Goal: Task Accomplishment & Management: Complete application form

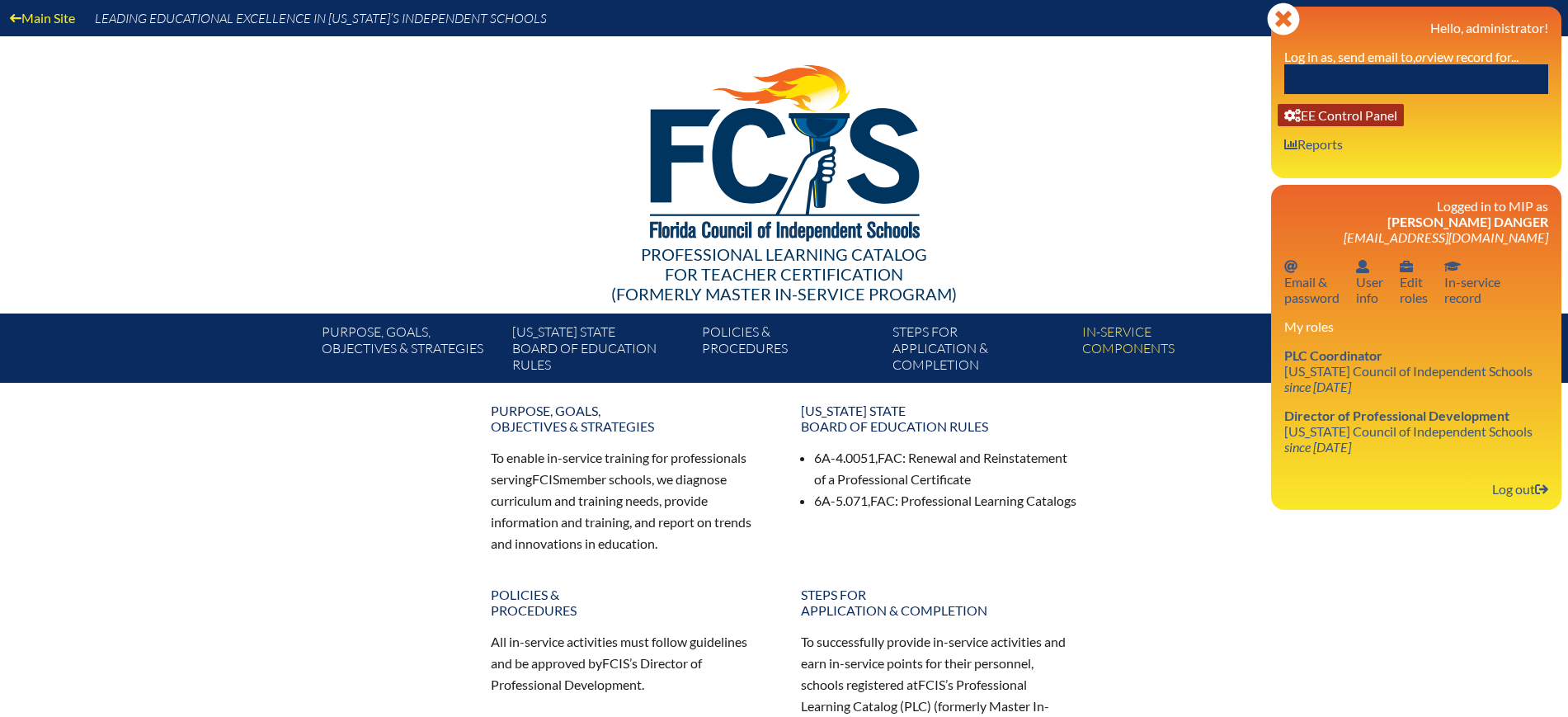
click at [1379, 122] on link "User info EE Control Panel" at bounding box center [1341, 115] width 126 height 22
click at [1378, 95] on div "Close Manage Account Hello, administrator! Log in as, send email to, or view re…" at bounding box center [1416, 92] width 290 height 172
click at [1377, 81] on input "text" at bounding box center [1416, 79] width 264 height 29
paste input "[EMAIL_ADDRESS][DOMAIN_NAME]"
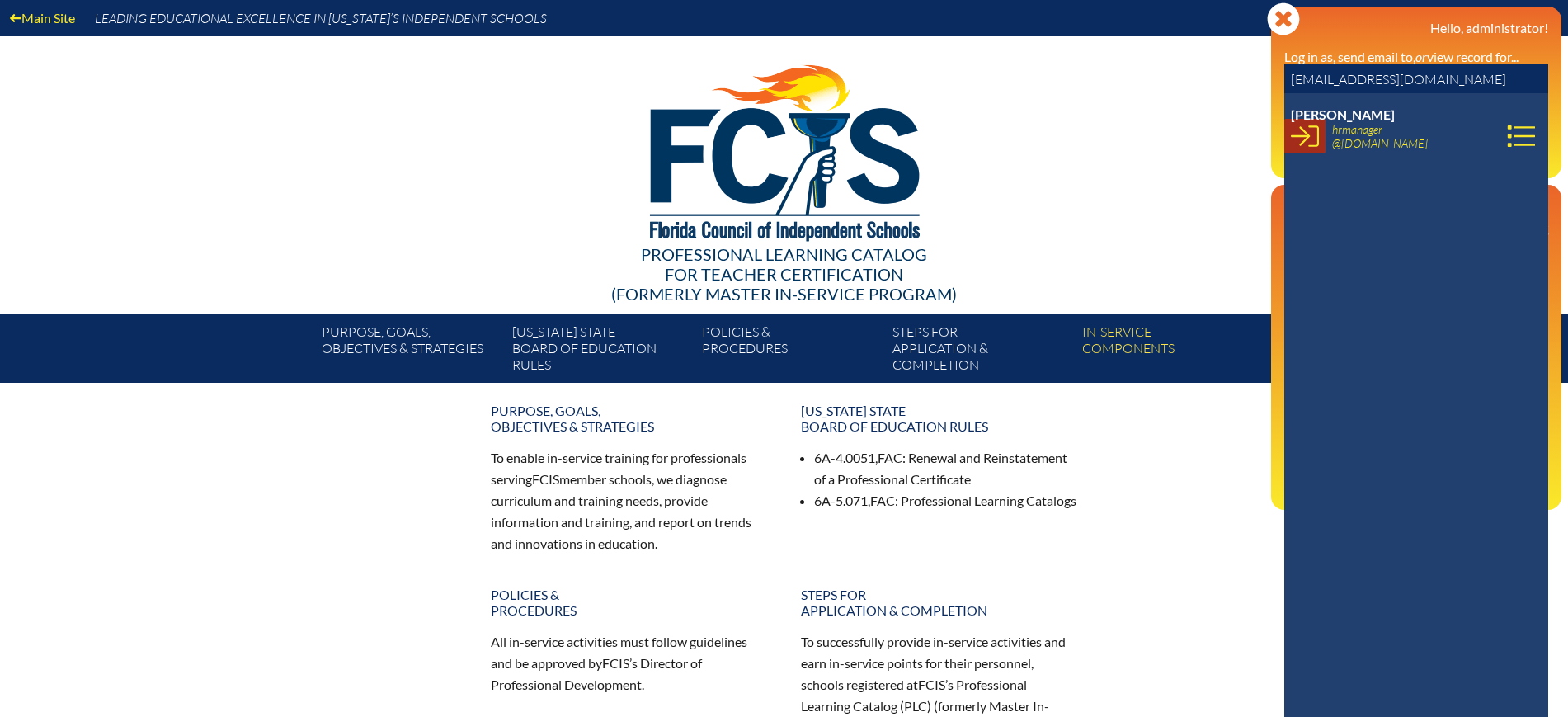
type input "[EMAIL_ADDRESS][DOMAIN_NAME]"
click at [1295, 137] on icon at bounding box center [1305, 136] width 28 height 28
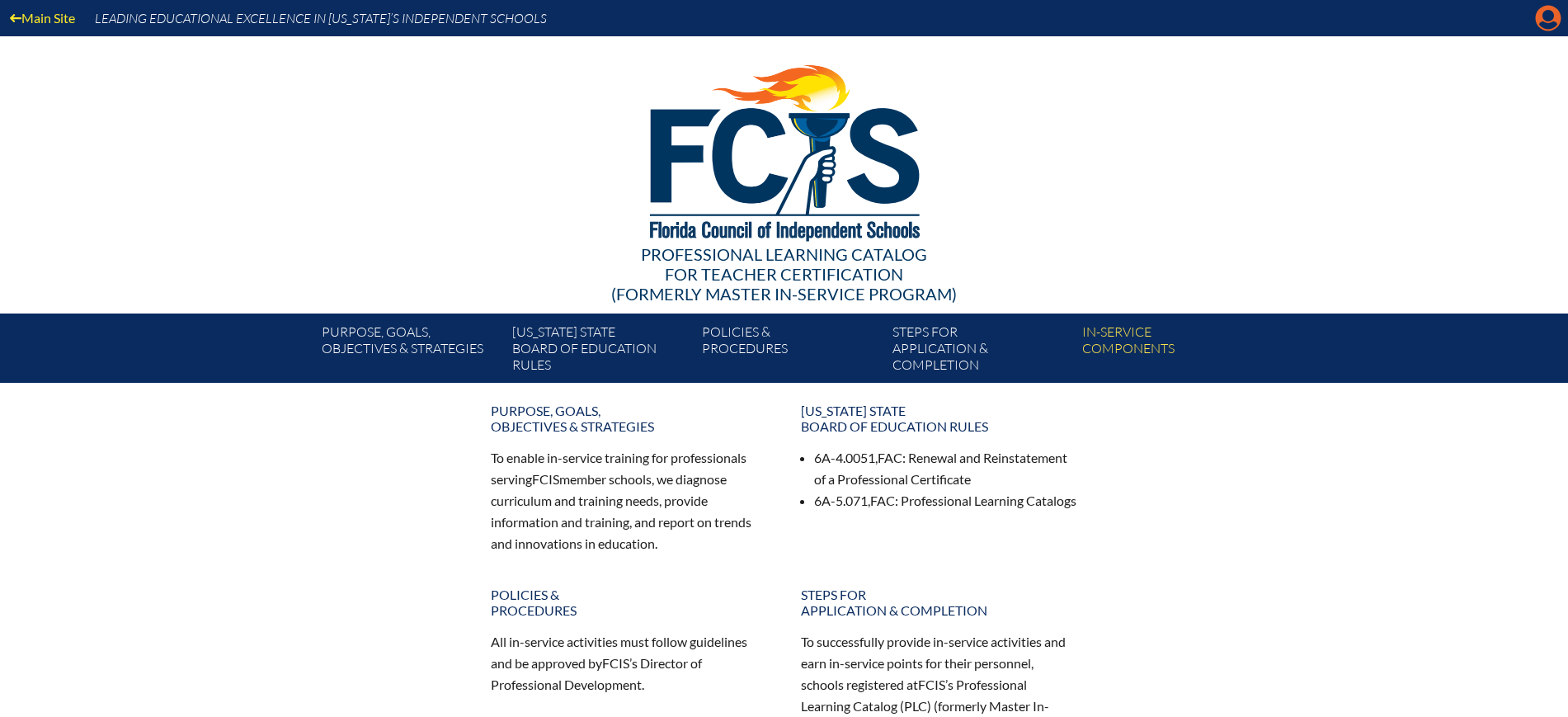
click at [1545, 16] on icon "Manage account" at bounding box center [1548, 18] width 27 height 27
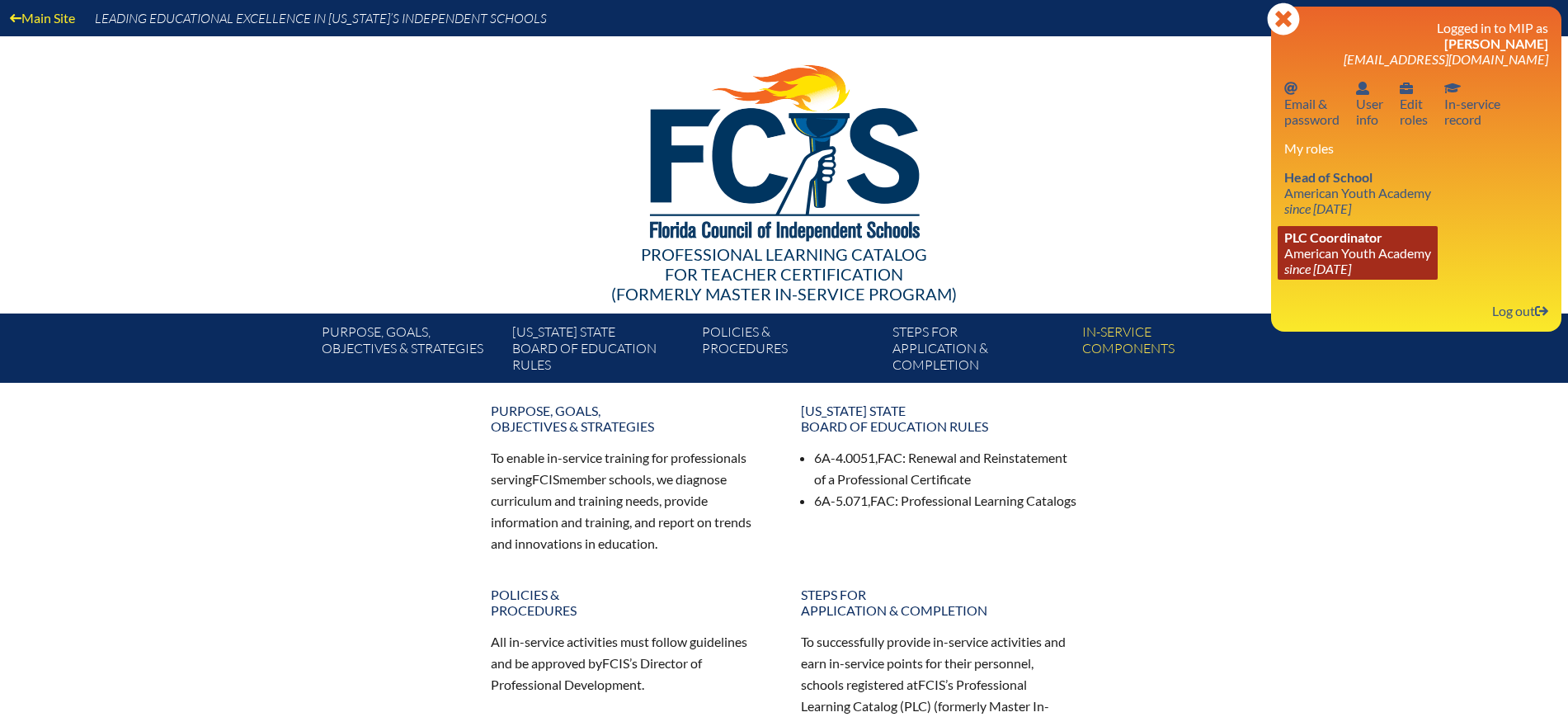
click at [1321, 251] on link "PLC Coordinator American Youth Academy since 2021 May 4" at bounding box center [1357, 253] width 160 height 54
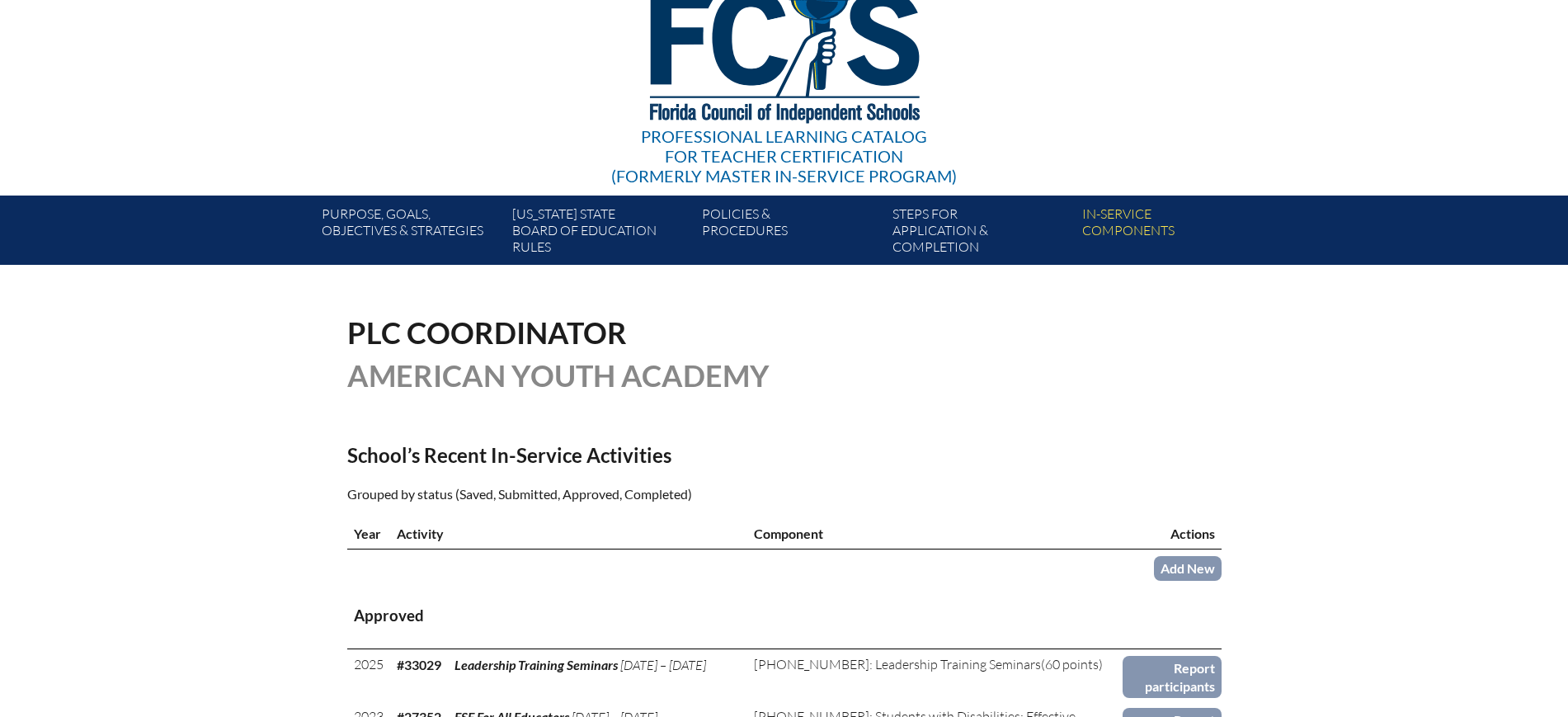
scroll to position [309, 0]
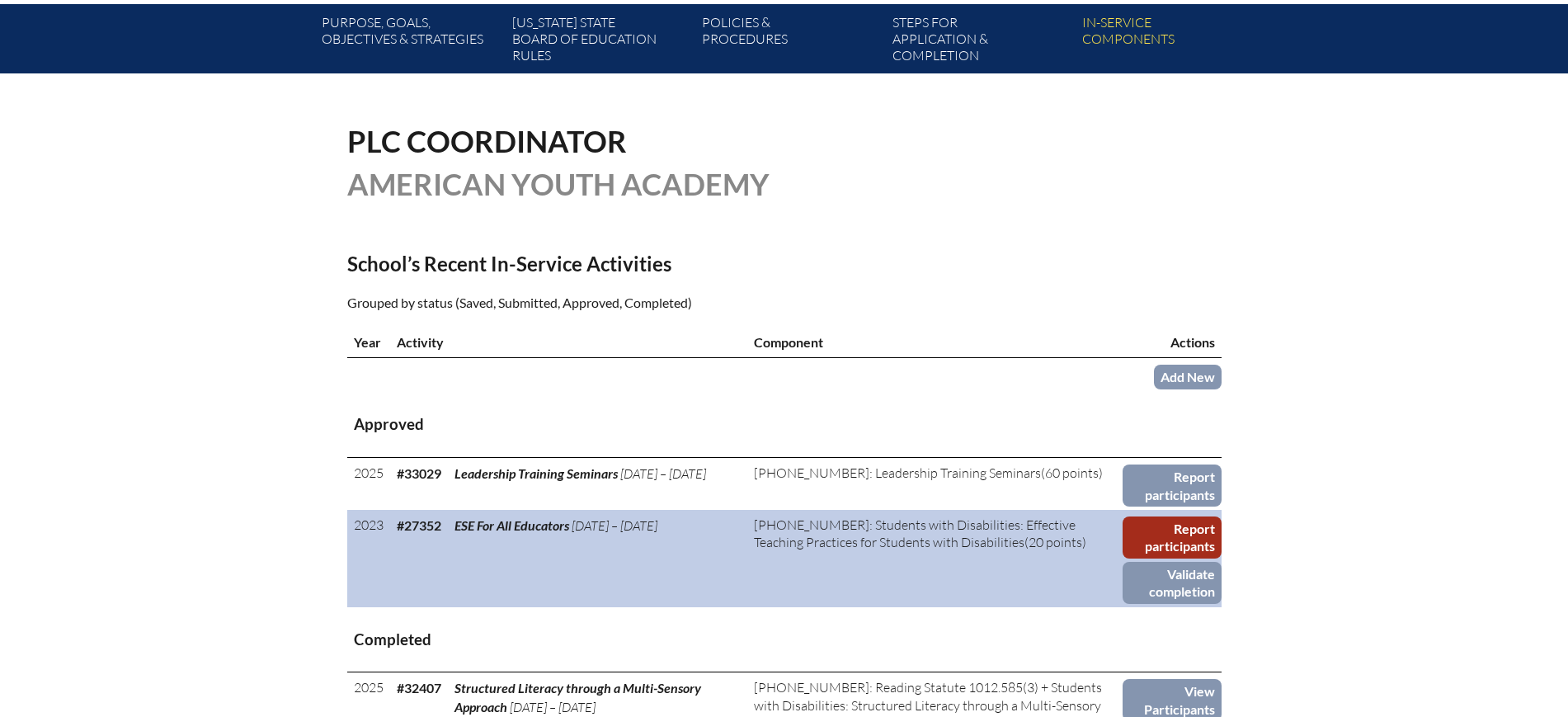
click at [1209, 535] on link "Report participants" at bounding box center [1171, 537] width 99 height 42
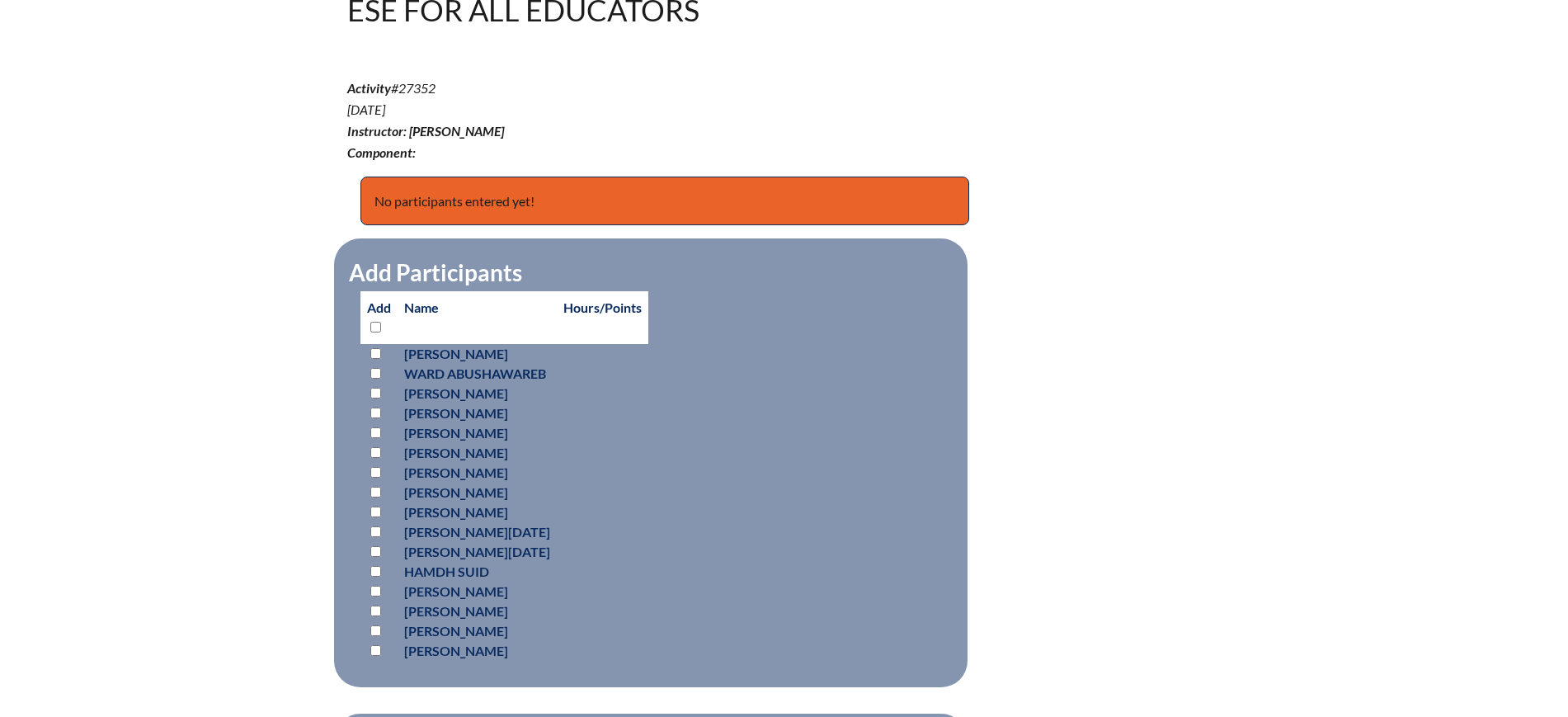
scroll to position [619, 0]
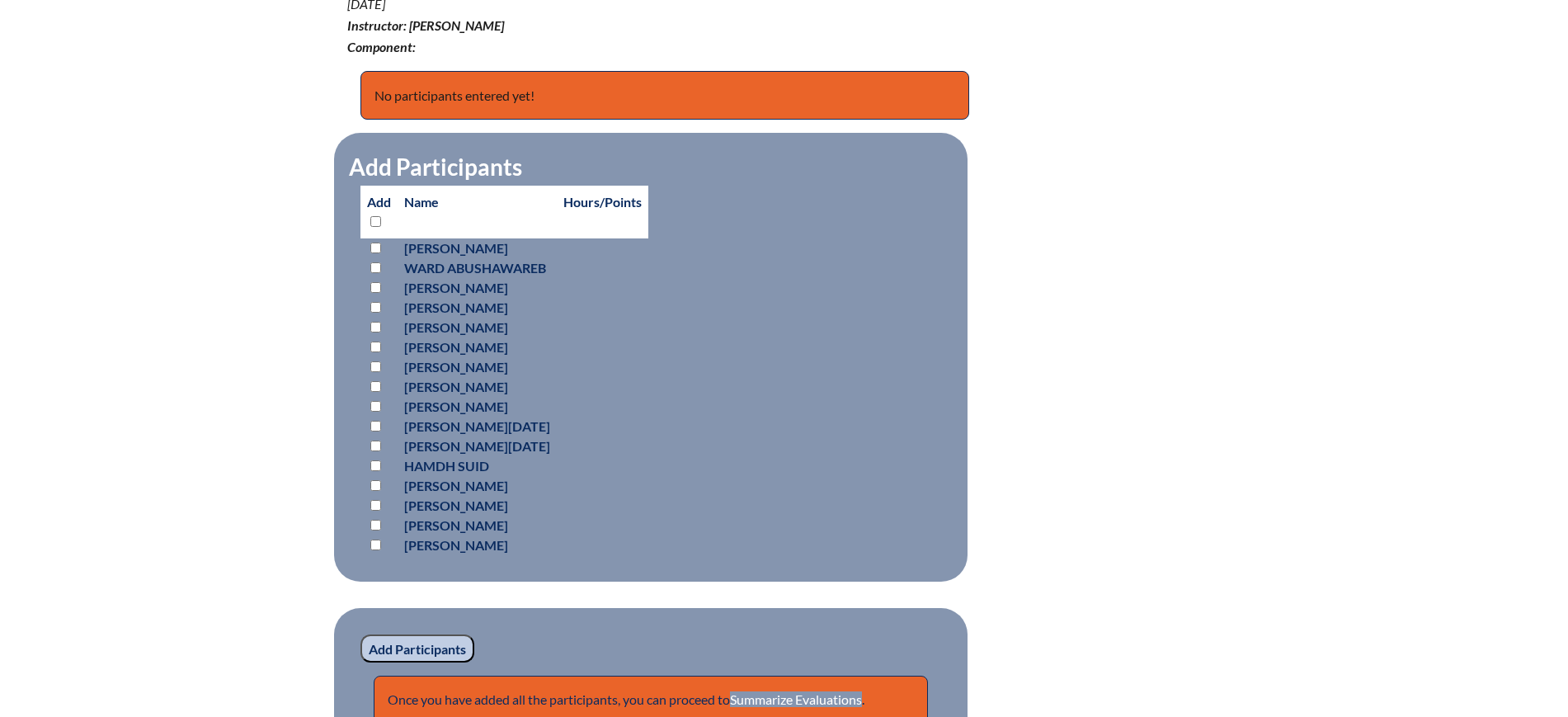
click at [376, 364] on input "checkbox" at bounding box center [376, 366] width 10 height 10
click at [374, 361] on input "checkbox" at bounding box center [376, 366] width 10 height 10
checkbox input "false"
click at [373, 216] on input "checkbox" at bounding box center [376, 221] width 10 height 10
checkbox input "true"
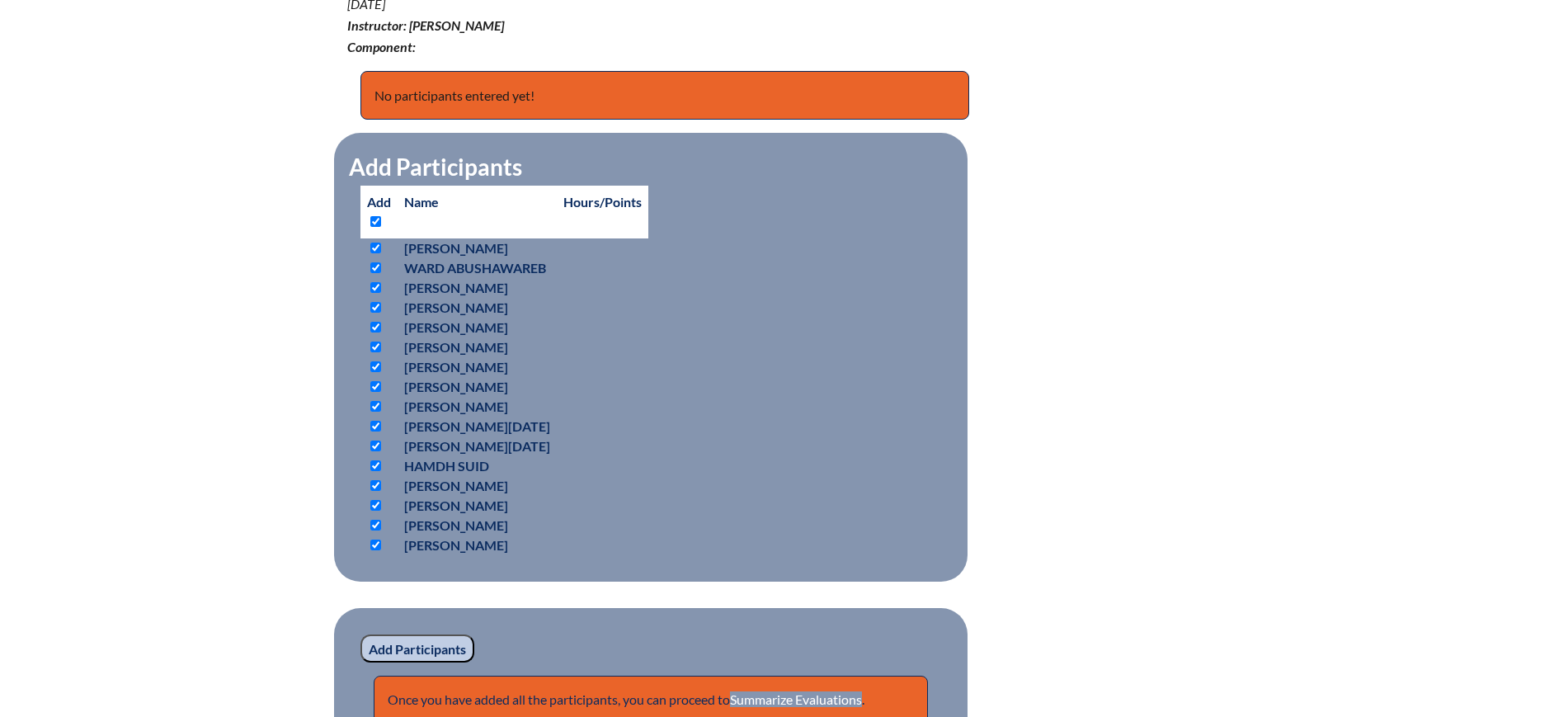
checkbox input "true"
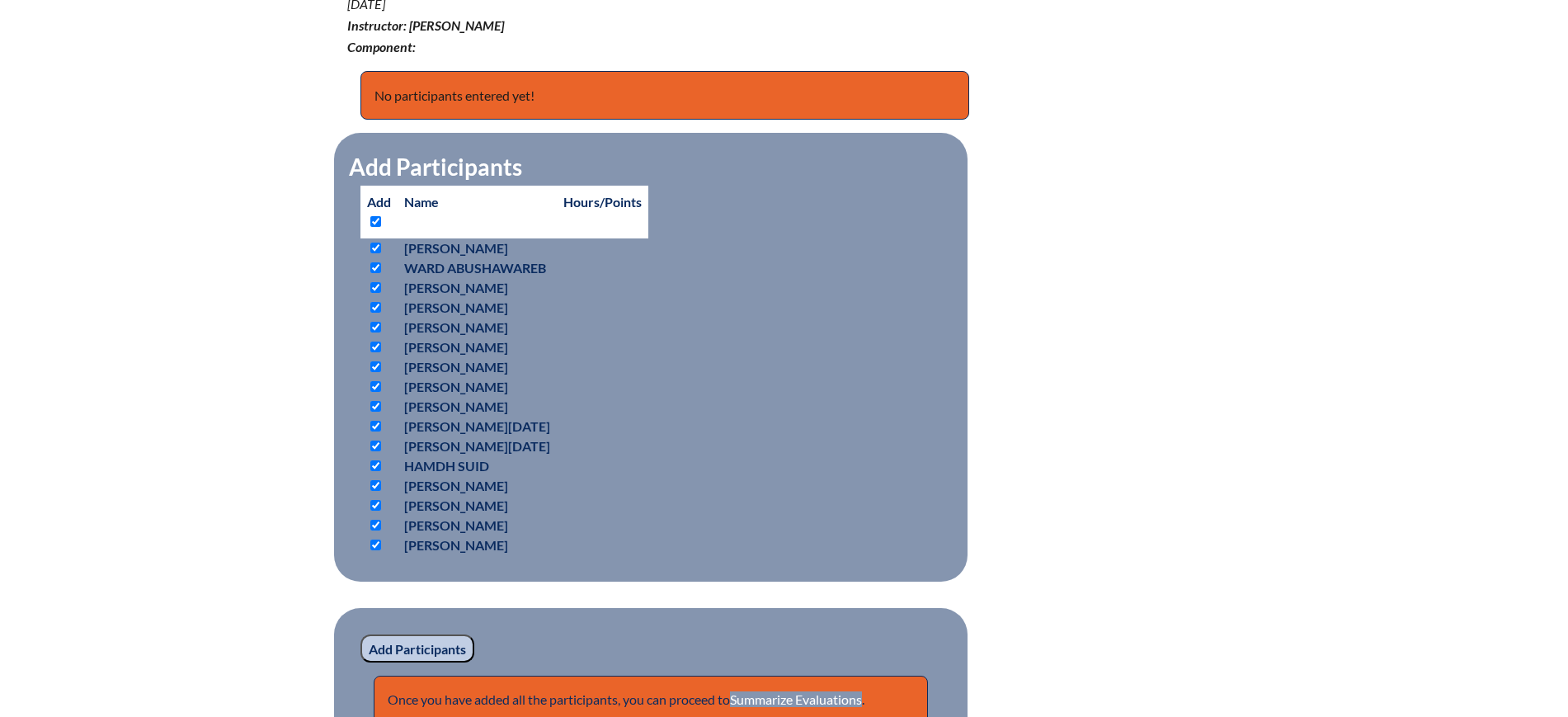
checkbox input "true"
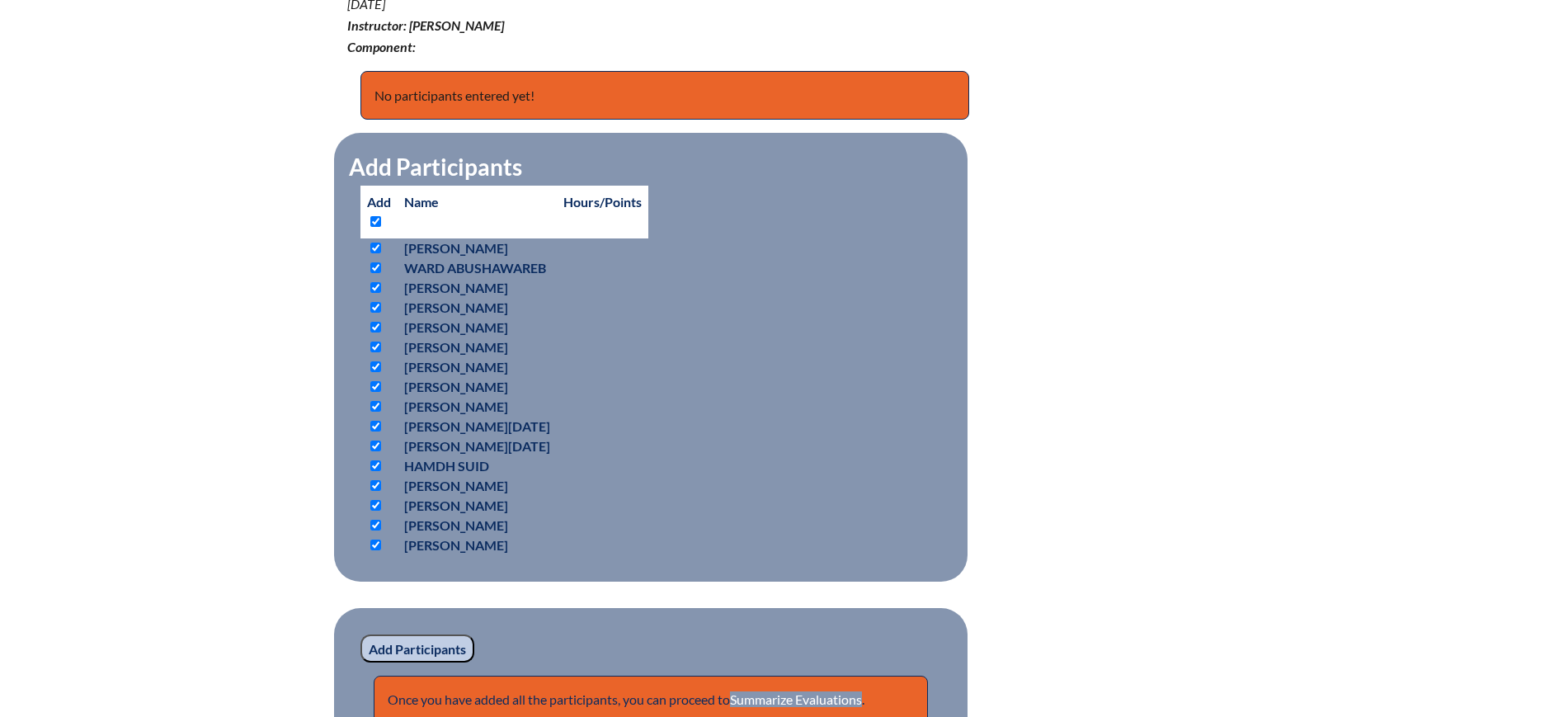
checkbox input "true"
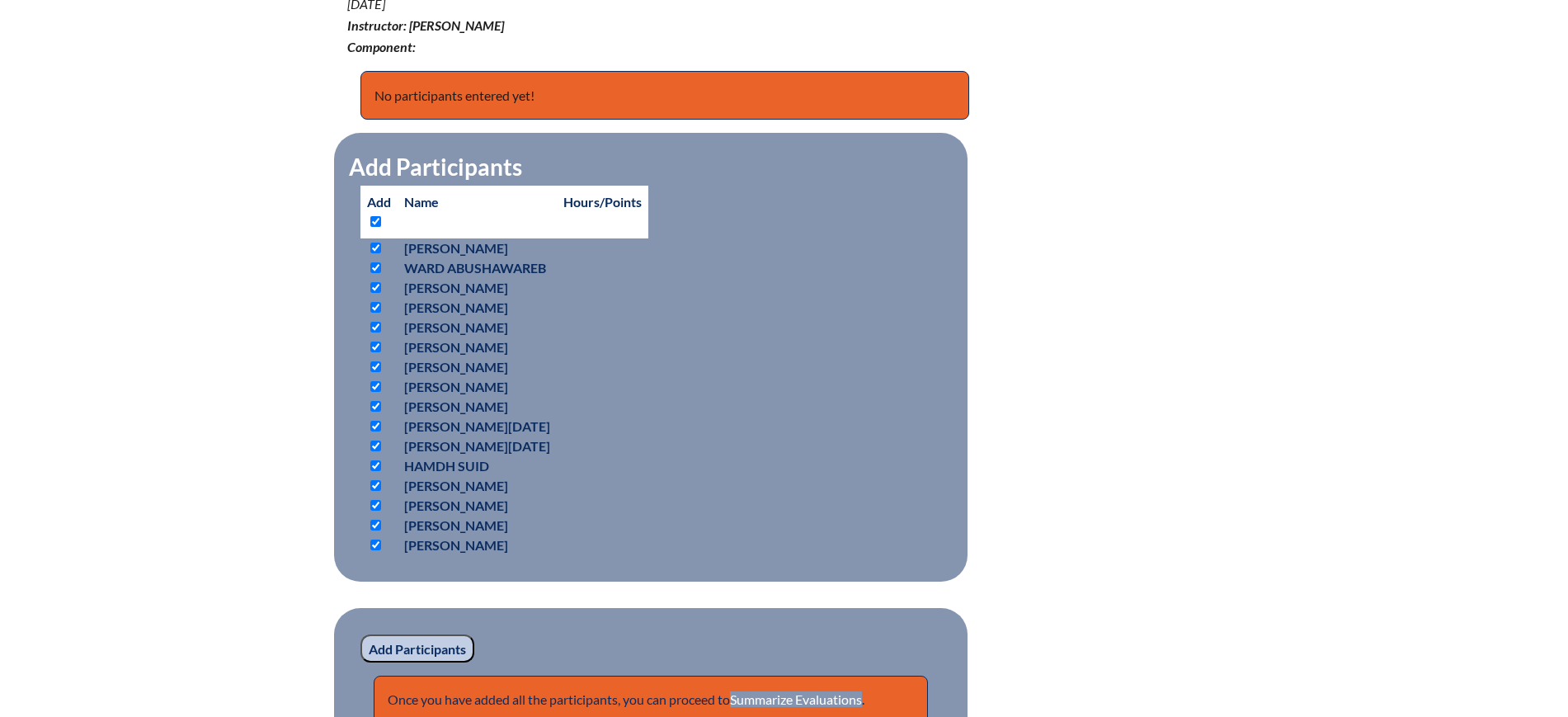
checkbox input "true"
click at [373, 216] on input "checkbox" at bounding box center [376, 221] width 10 height 10
checkbox input "false"
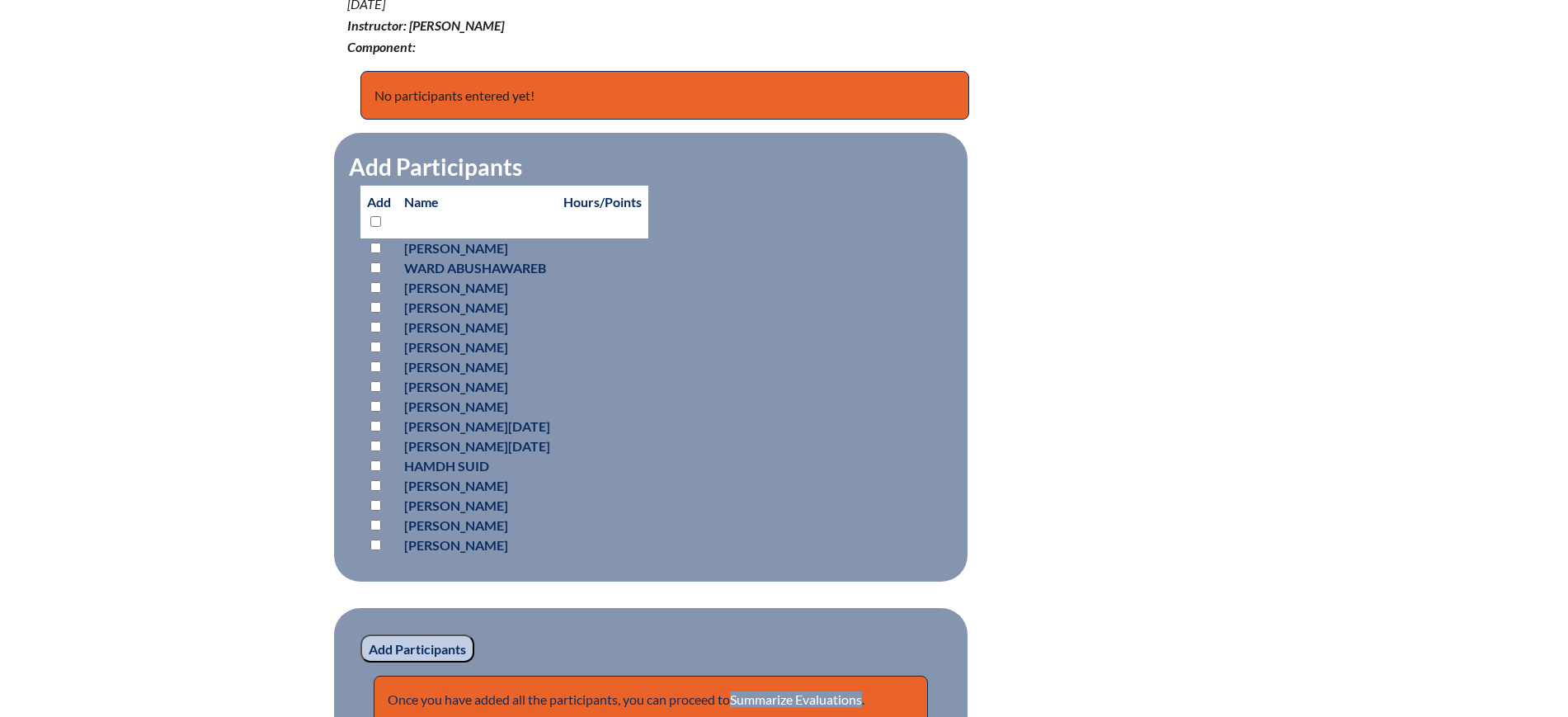
checkbox input "false"
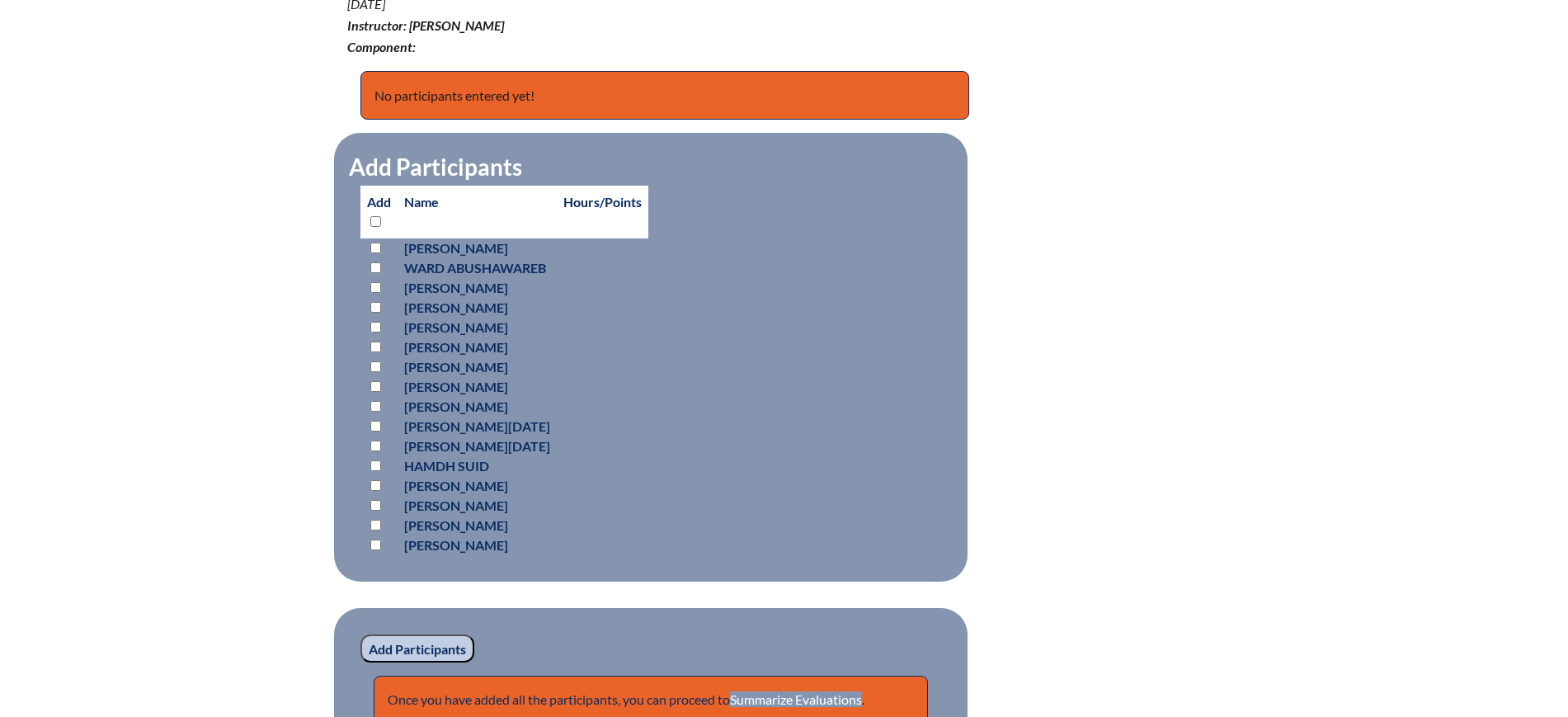
checkbox input "false"
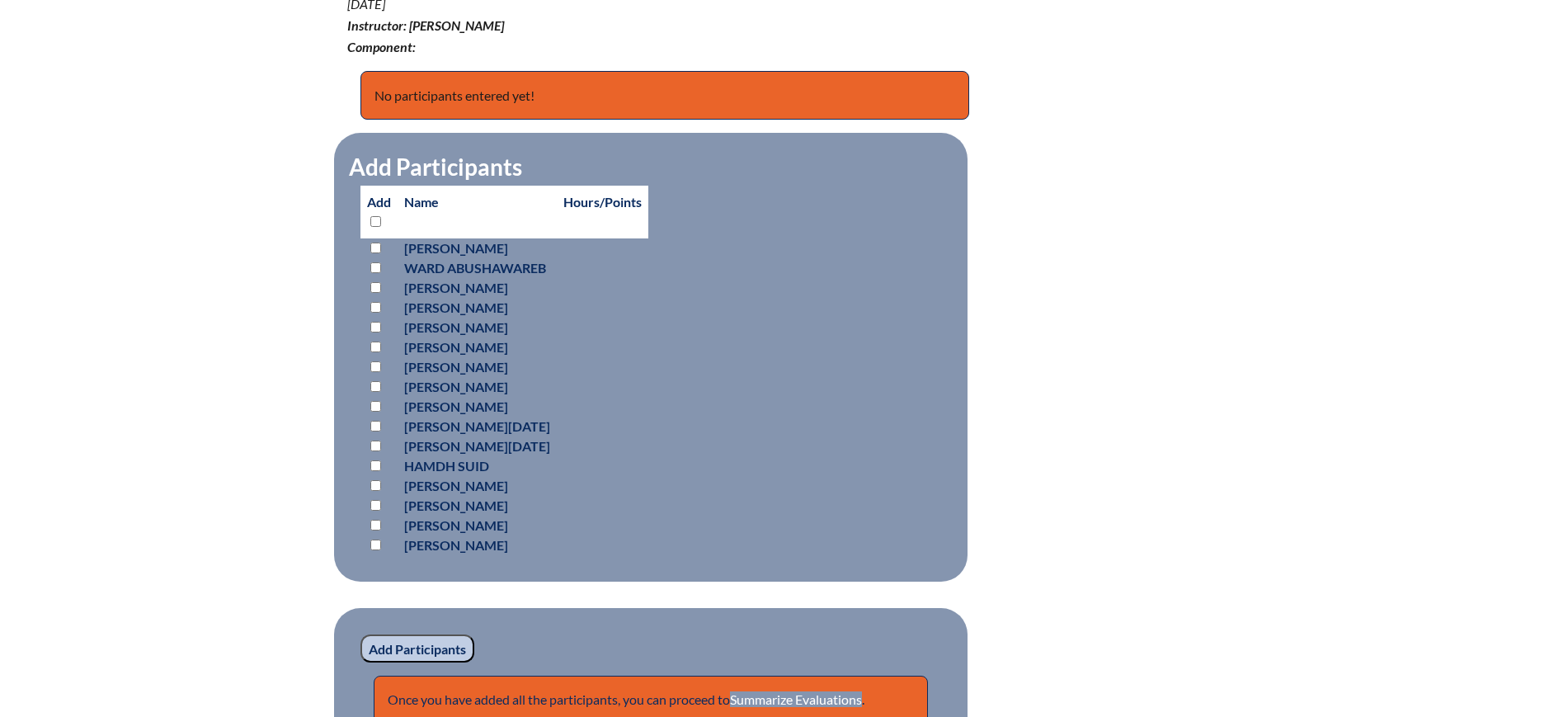
checkbox input "false"
click at [278, 408] on div "ese-for-all-educators--652572086cd1c2.52237515 In-service Activity Participants…" at bounding box center [784, 283] width 1568 height 933
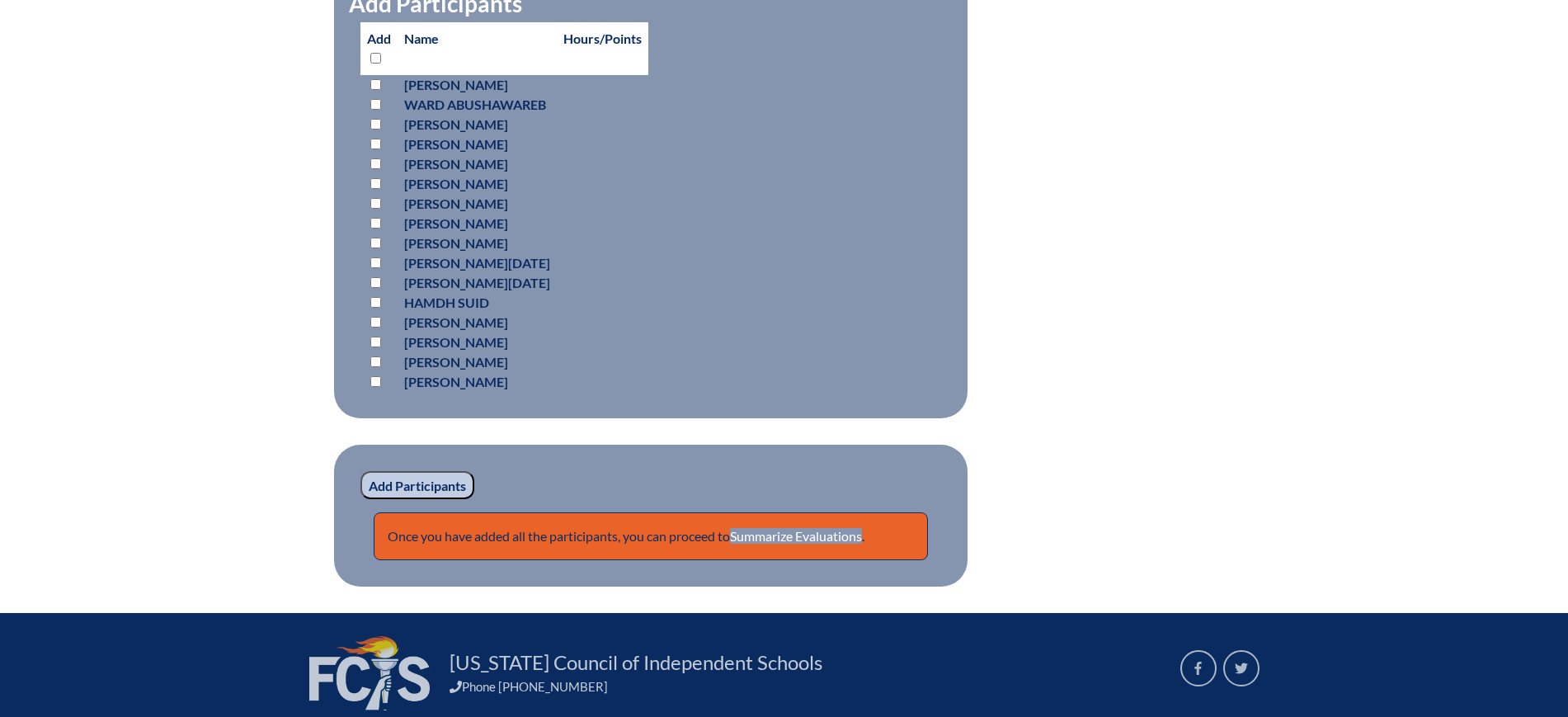
scroll to position [502, 0]
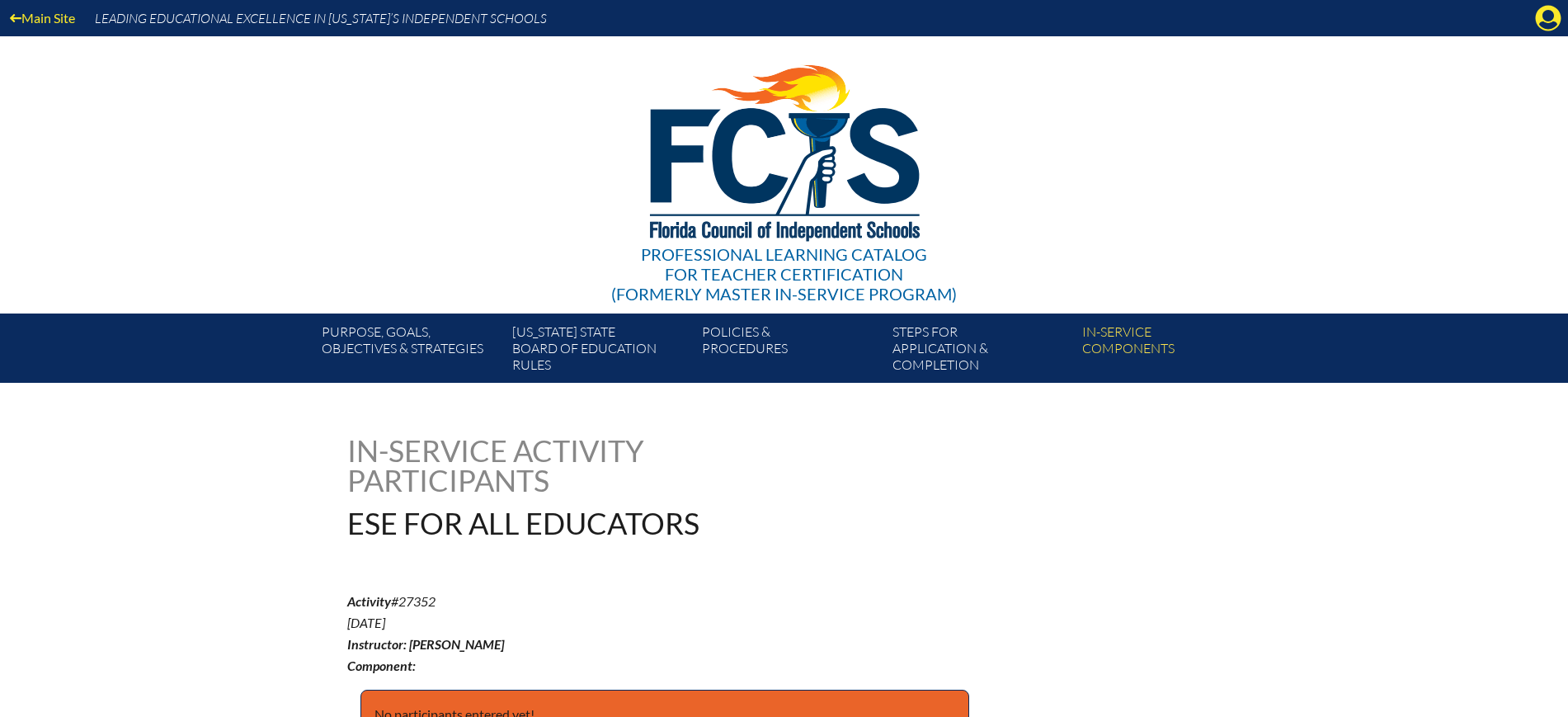
scroll to position [502, 0]
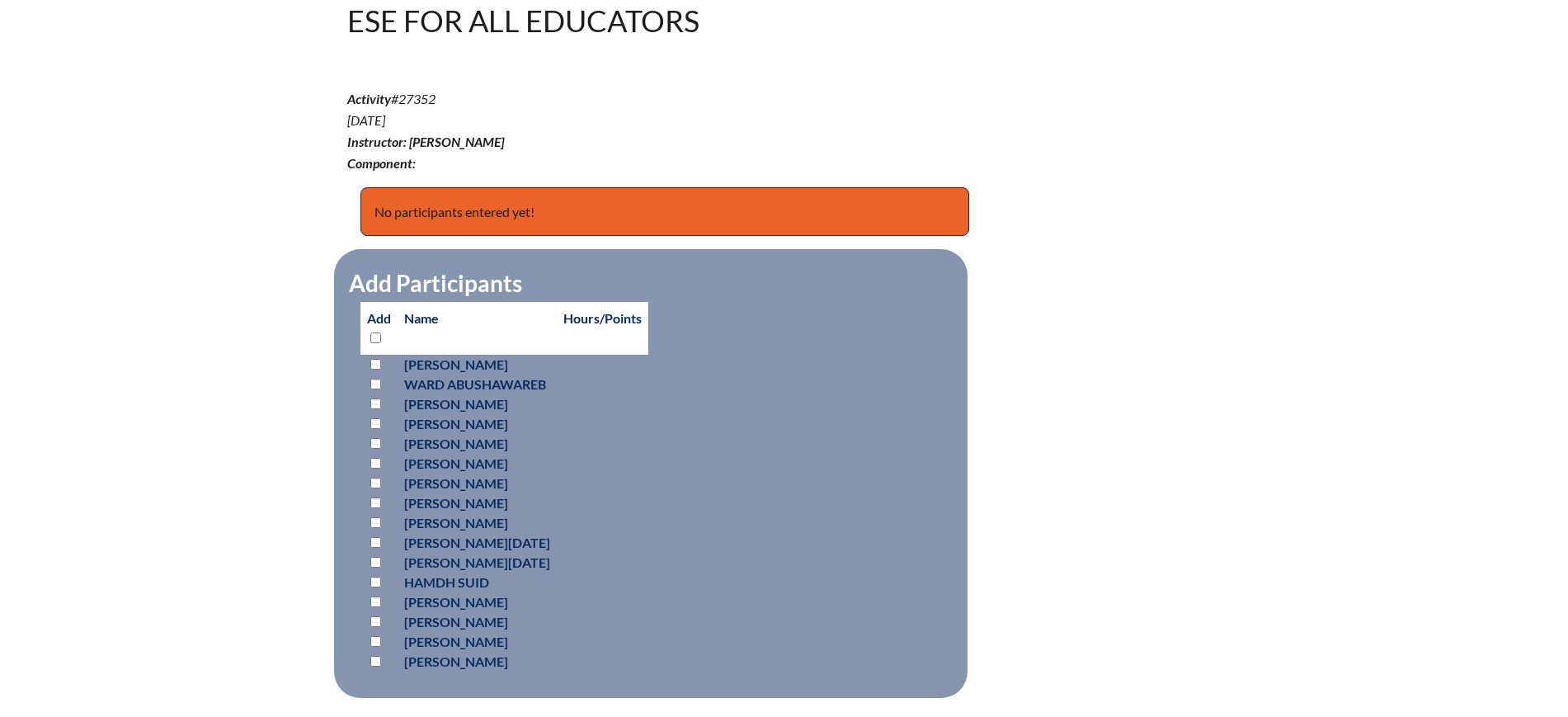
drag, startPoint x: 442, startPoint y: 92, endPoint x: 400, endPoint y: 98, distance: 42.4
click at [400, 98] on p "Activity #27352 Aug 8, ’23 Instructor: Barbara Eubanks Component:" at bounding box center [638, 130] width 581 height 86
copy p "27352"
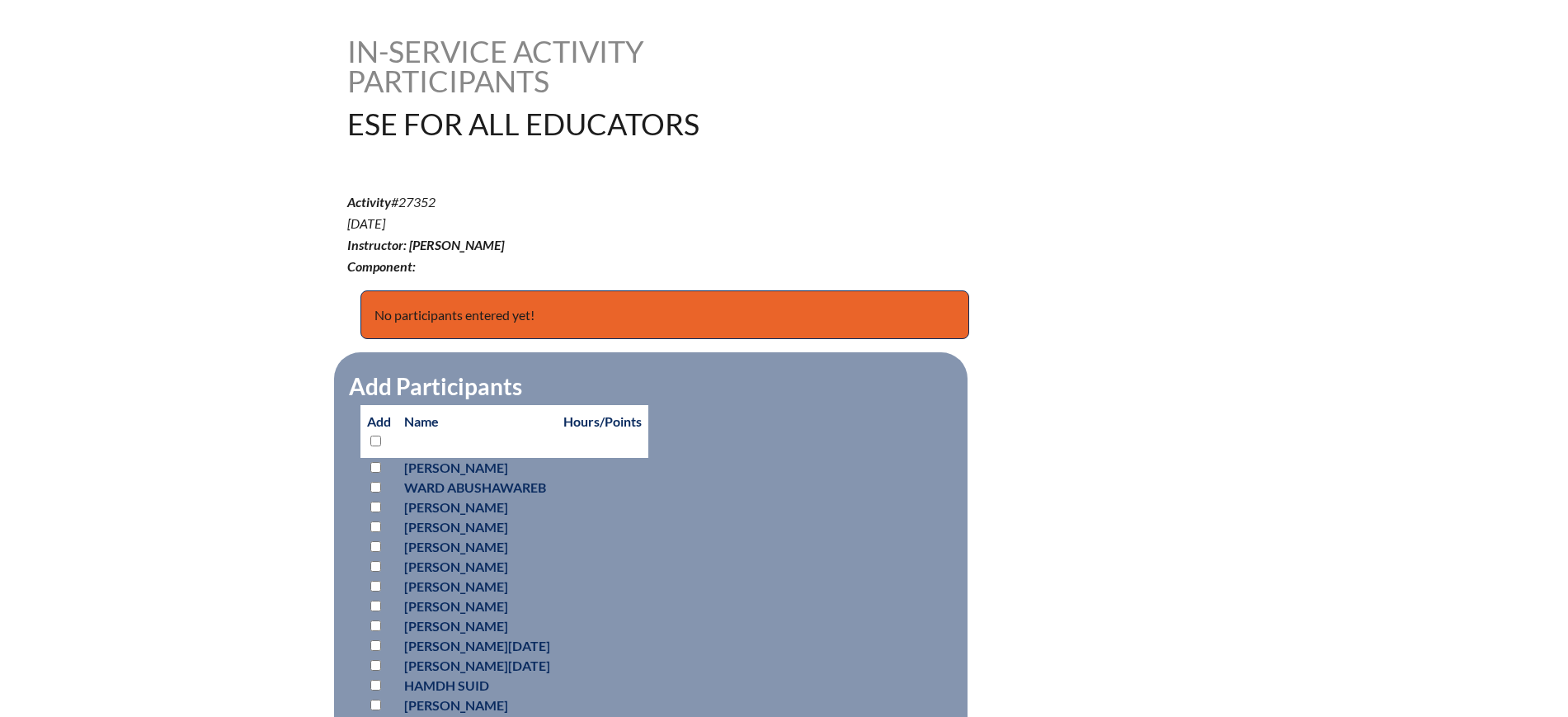
click at [467, 209] on p "Activity #27352 Aug 8, ’23 Instructor: Barbara Eubanks Component:" at bounding box center [638, 233] width 581 height 86
drag, startPoint x: 451, startPoint y: 204, endPoint x: 397, endPoint y: 200, distance: 54.1
click at [397, 200] on p "Activity #27352 Aug 8, ’23 Instructor: Barbara Eubanks Component:" at bounding box center [638, 233] width 581 height 86
copy p "27352"
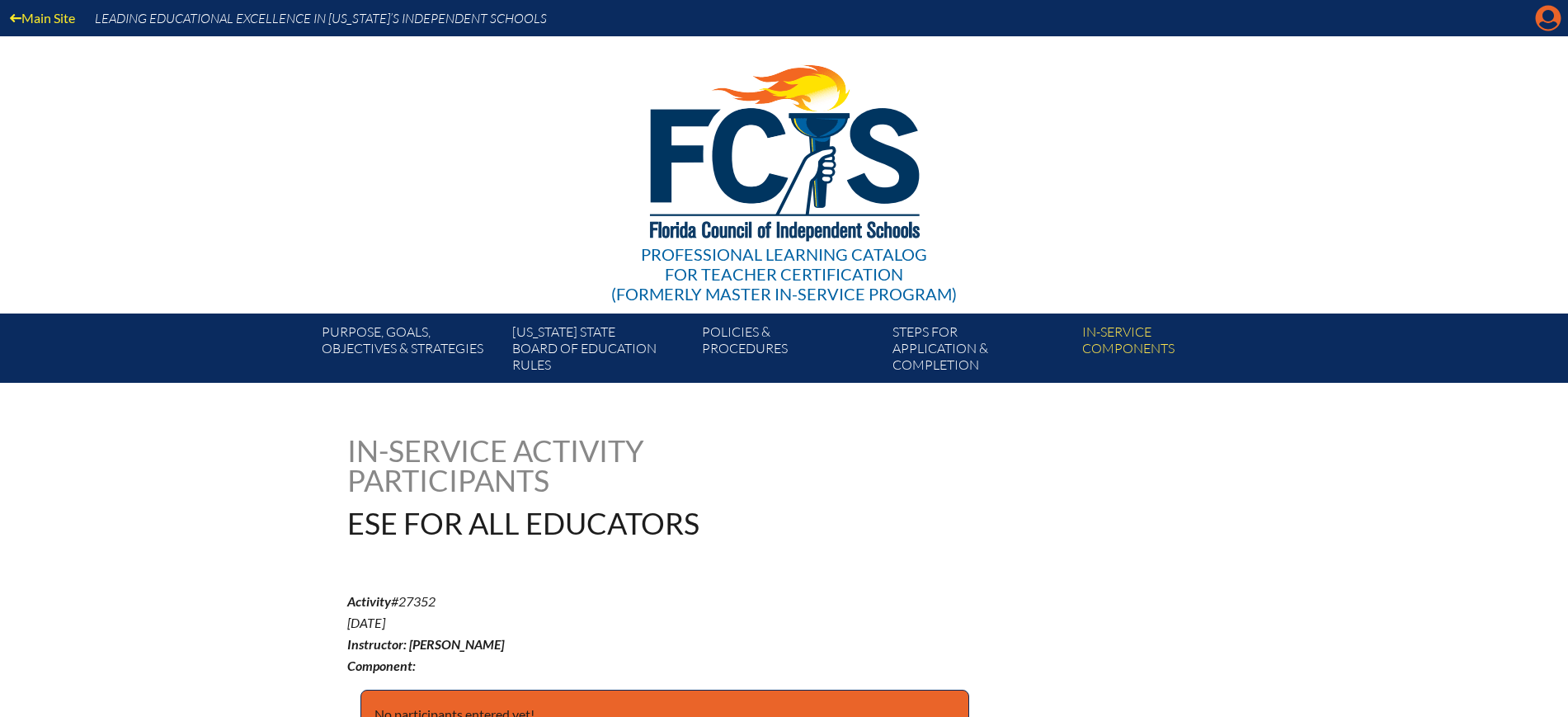
click at [1548, 15] on icon "Manage account" at bounding box center [1548, 18] width 27 height 27
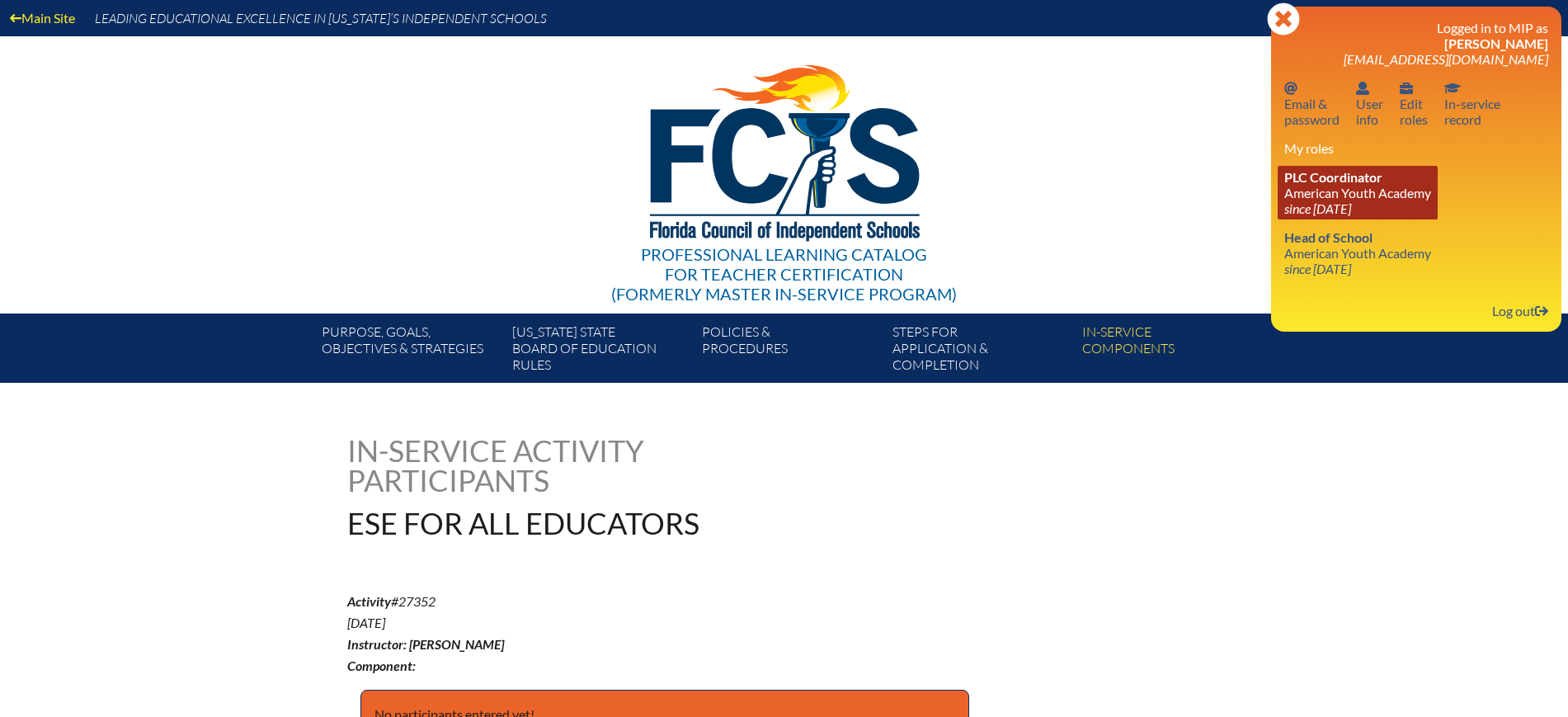
click at [1344, 200] on icon "since [DATE]" at bounding box center [1317, 208] width 67 height 16
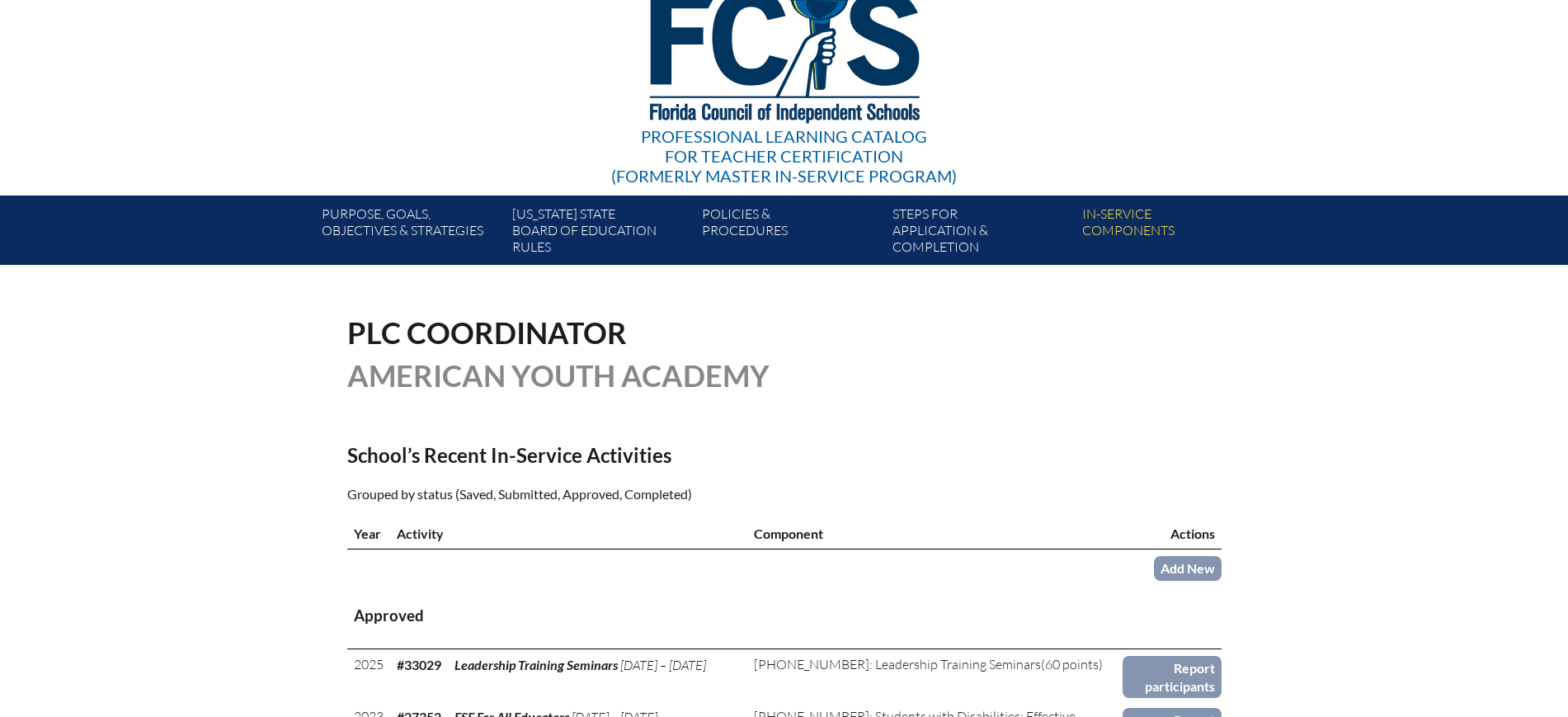
scroll to position [309, 0]
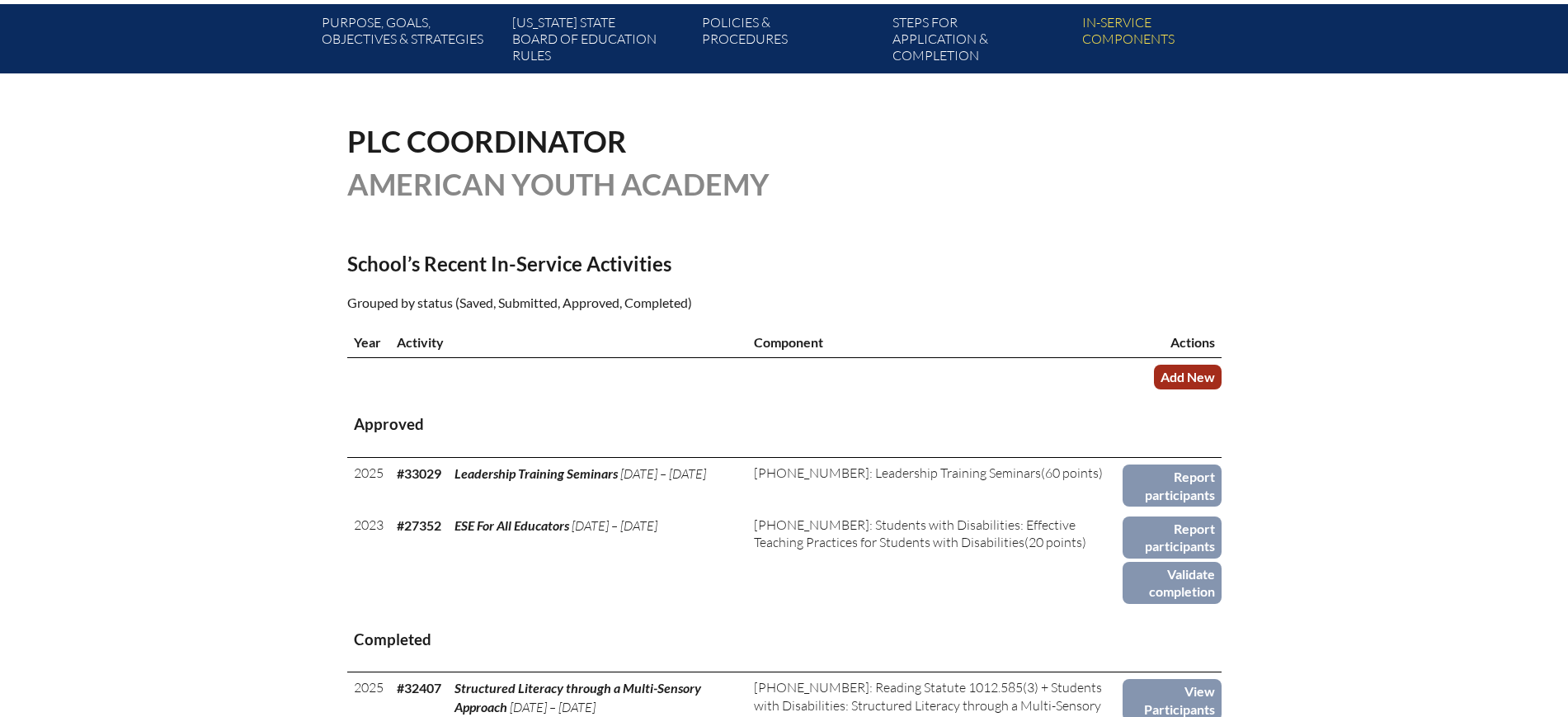
click at [1203, 373] on link "Add New" at bounding box center [1188, 377] width 67 height 24
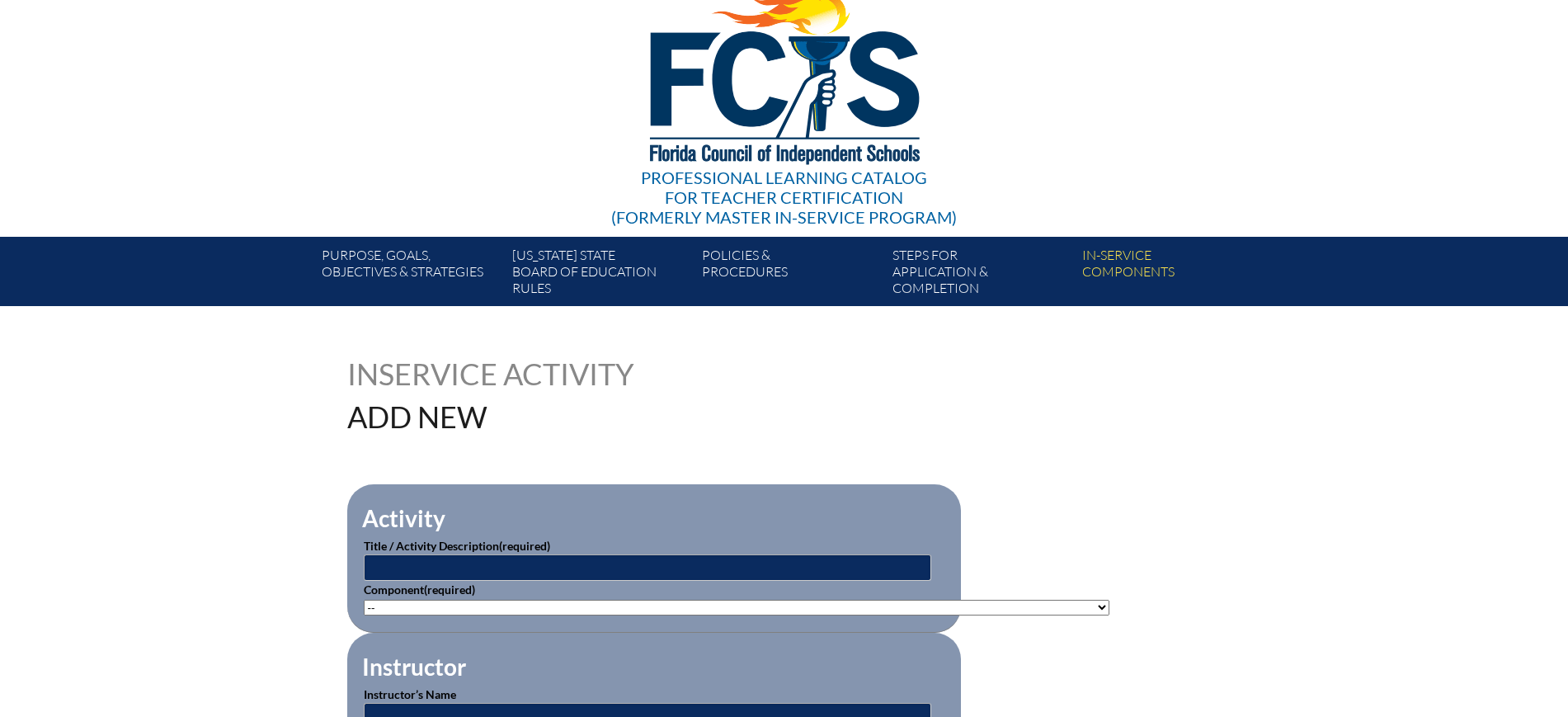
scroll to position [206, 0]
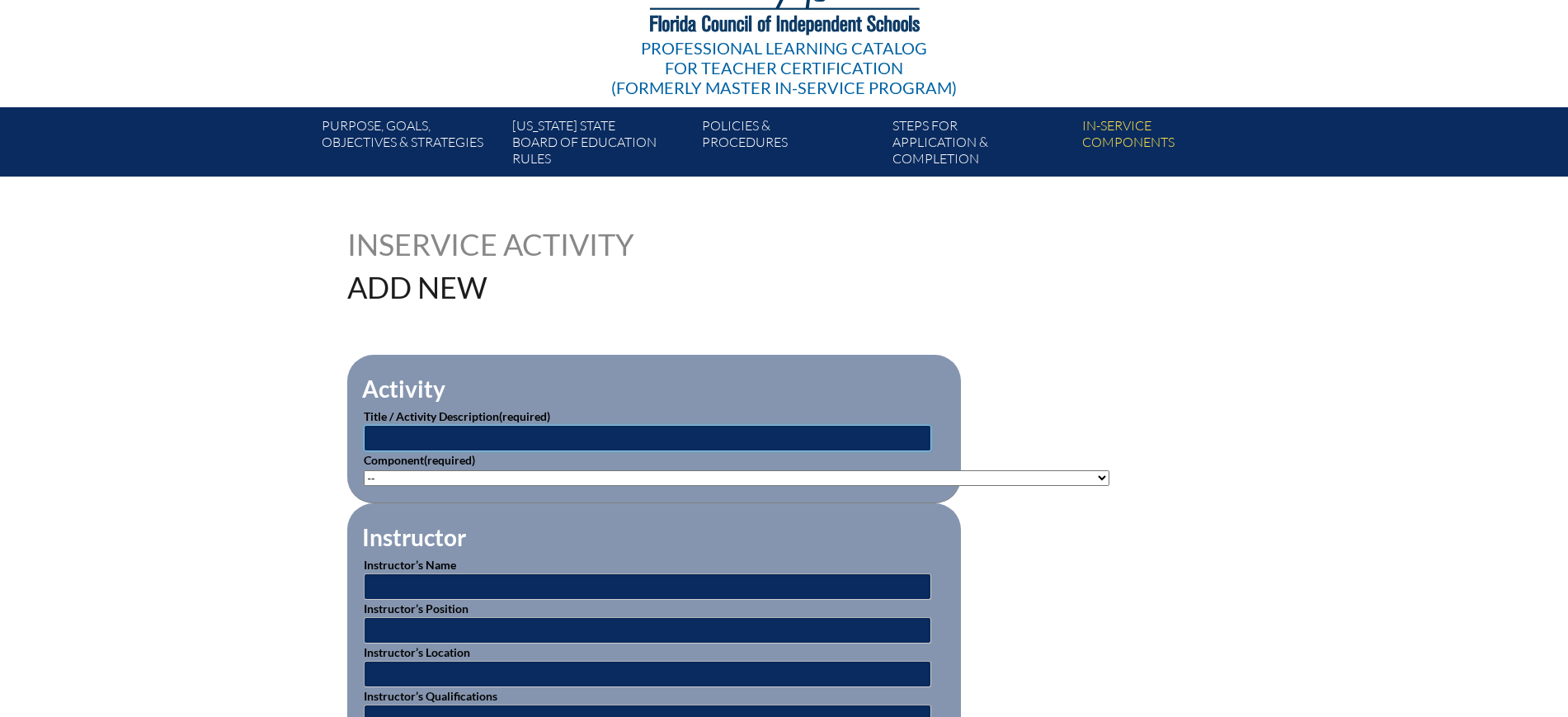
click at [655, 428] on input "text" at bounding box center [647, 438] width 568 height 27
paste input "ESE For All Educators"
type input "ESE For All Educators"
click at [521, 470] on select"]"] "-- 1-000-001: Appropriate Art Activities 1-000-002: Concept and Art Process for…" at bounding box center [736, 478] width 746 height 16
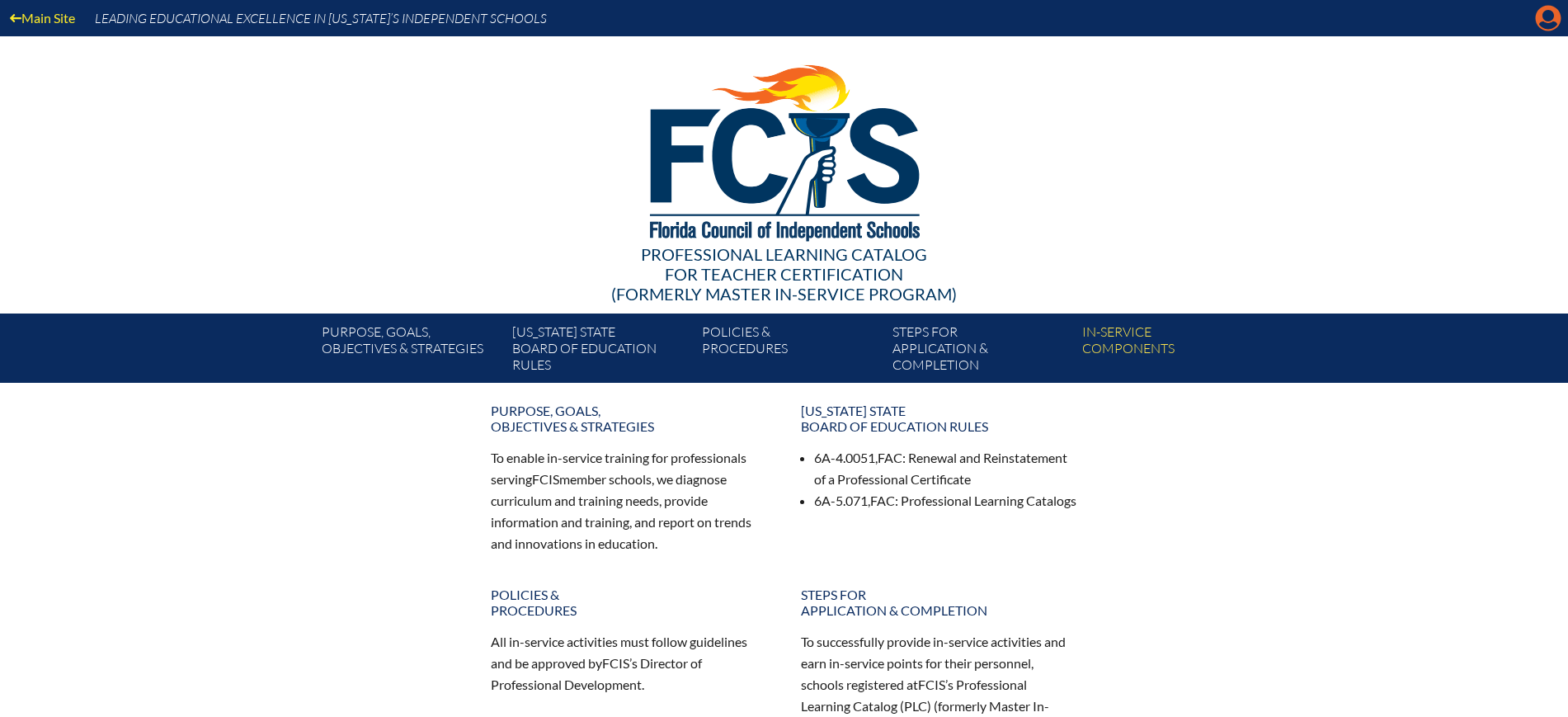
click at [1542, 19] on icon at bounding box center [1549, 19] width 26 height 26
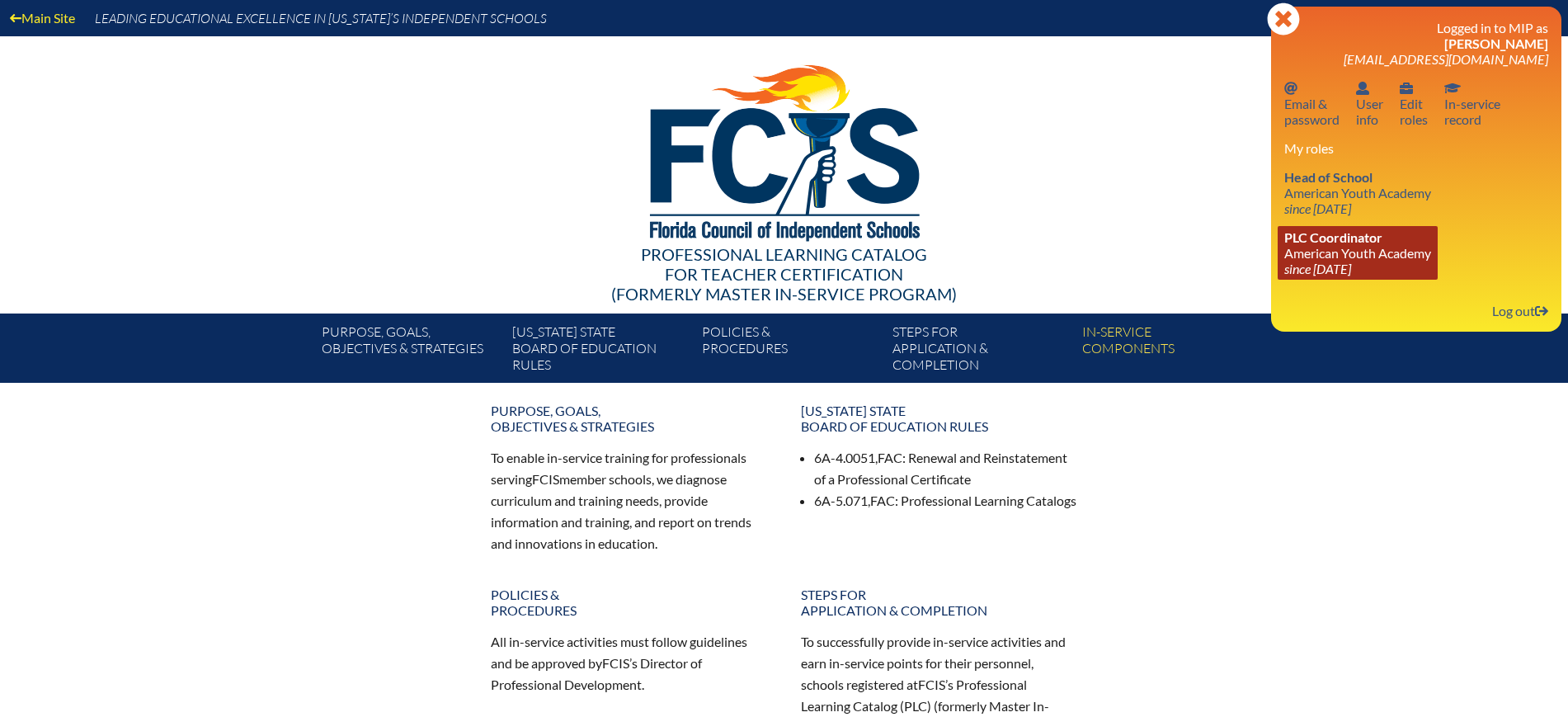
click at [1338, 244] on span "PLC Coordinator" at bounding box center [1333, 237] width 98 height 16
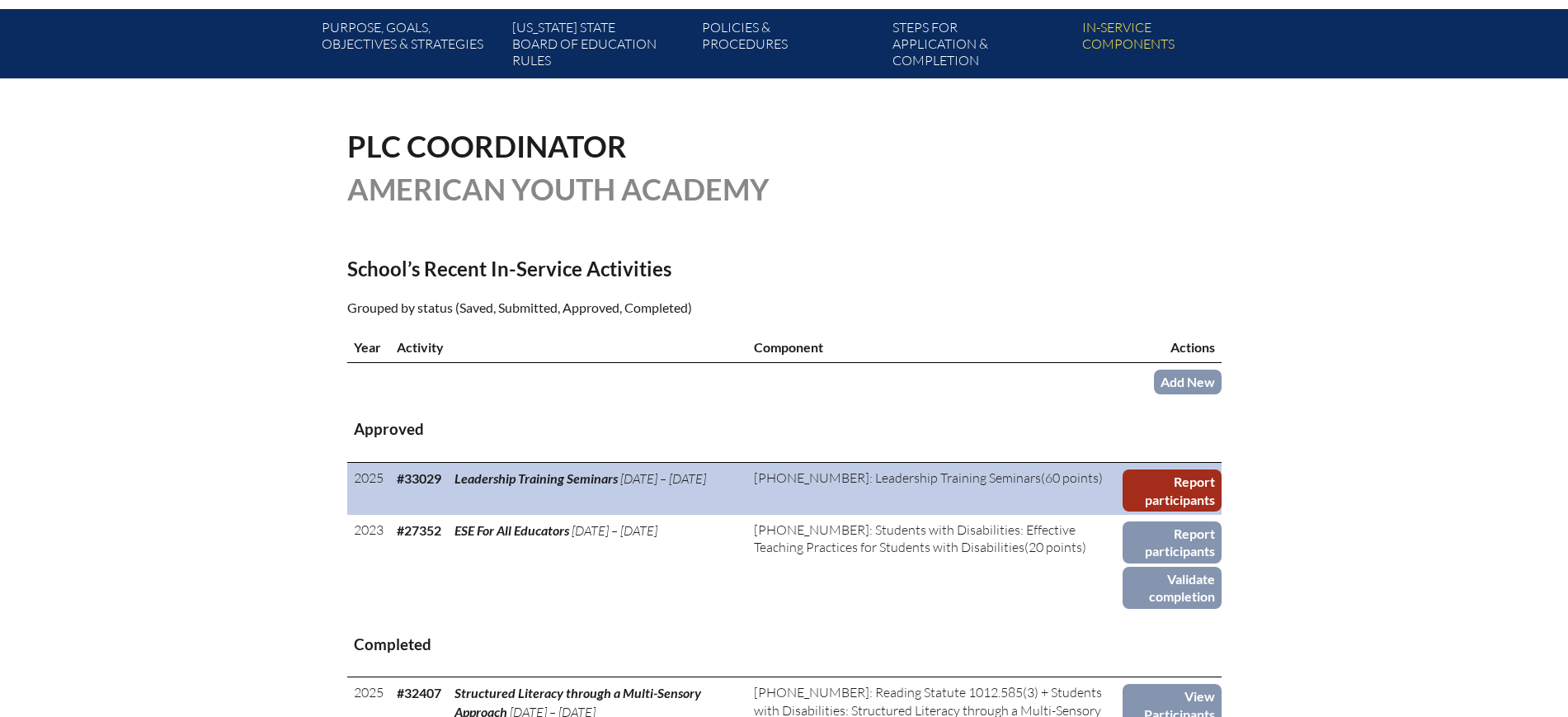
scroll to position [309, 0]
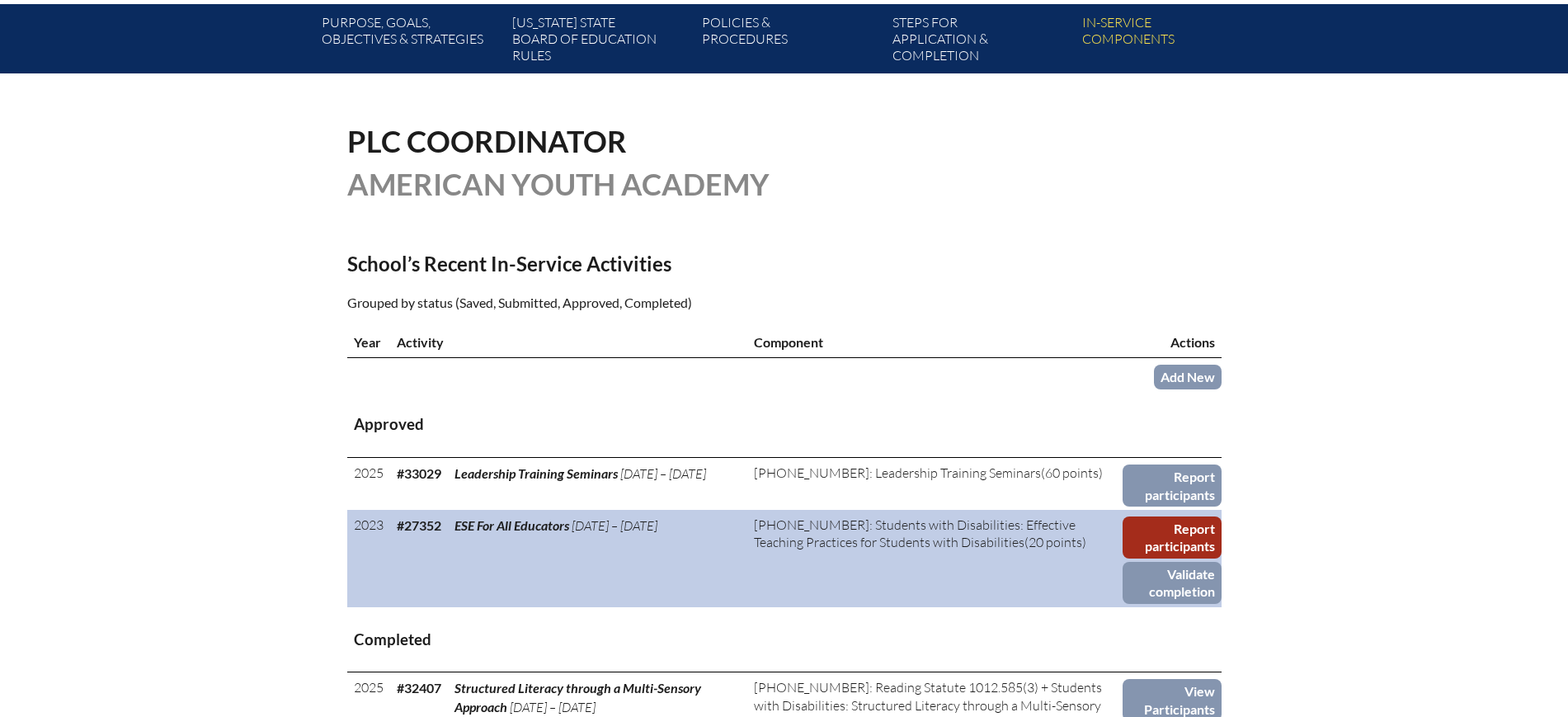
click at [1188, 533] on link "Report participants" at bounding box center [1171, 537] width 99 height 42
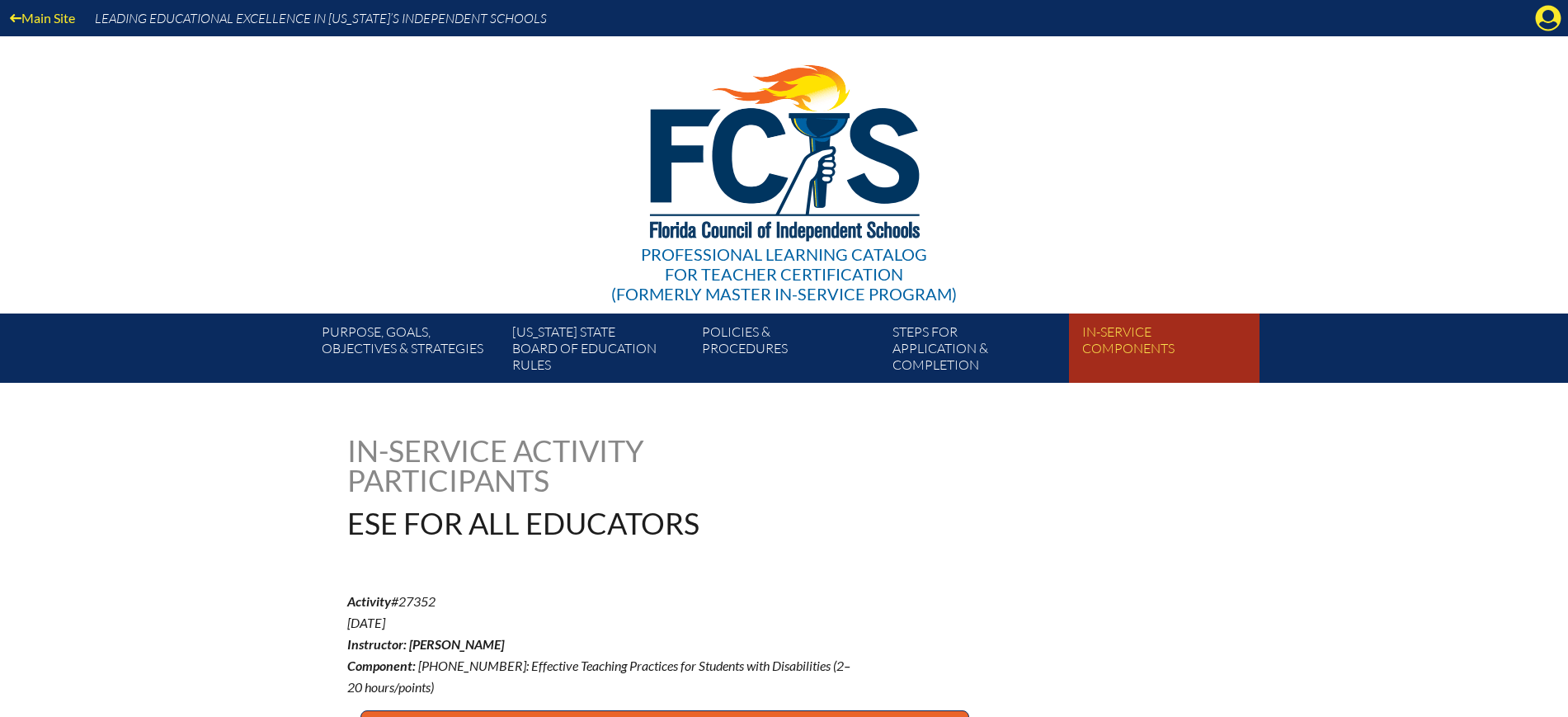
click at [1107, 329] on link "In-service components" at bounding box center [1171, 351] width 190 height 63
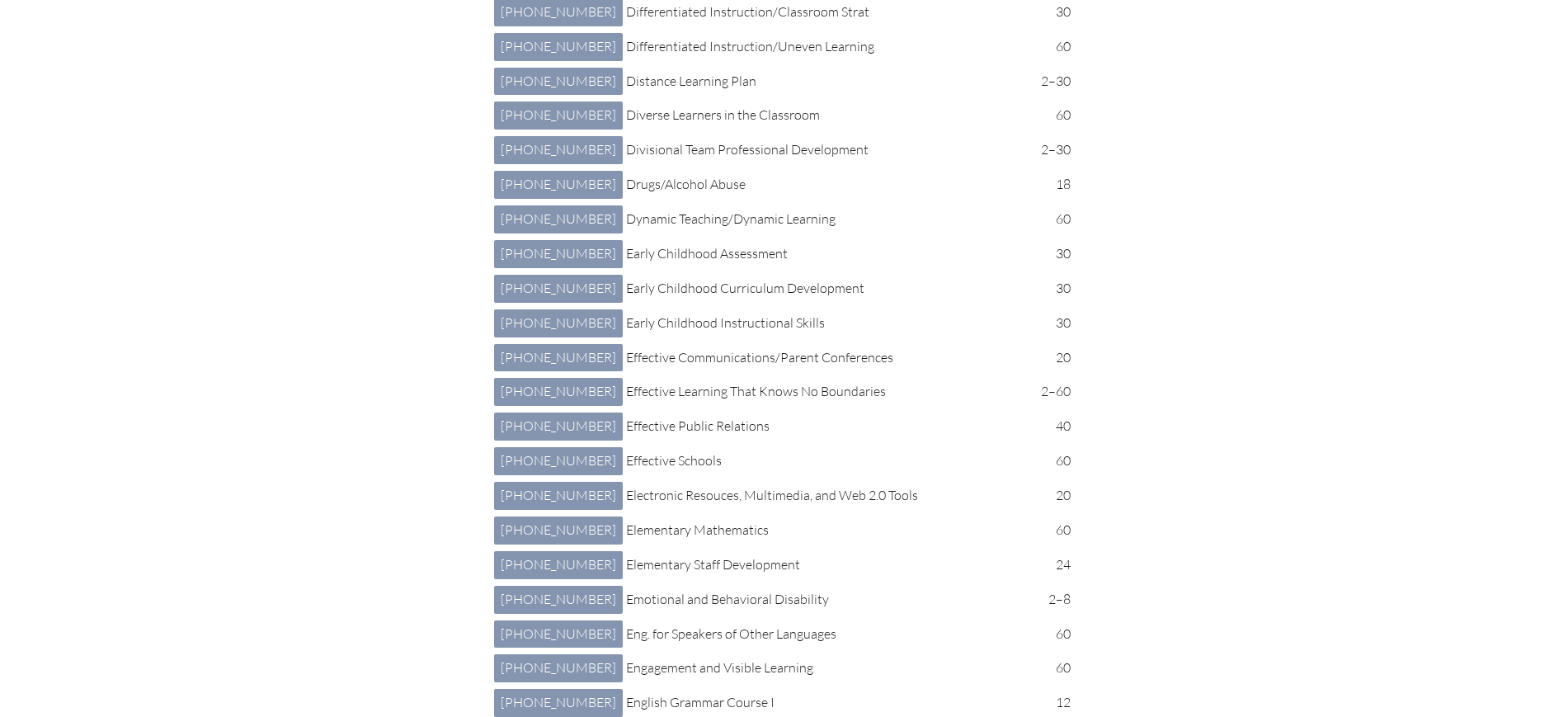
scroll to position [2268, 0]
